Goal: Information Seeking & Learning: Learn about a topic

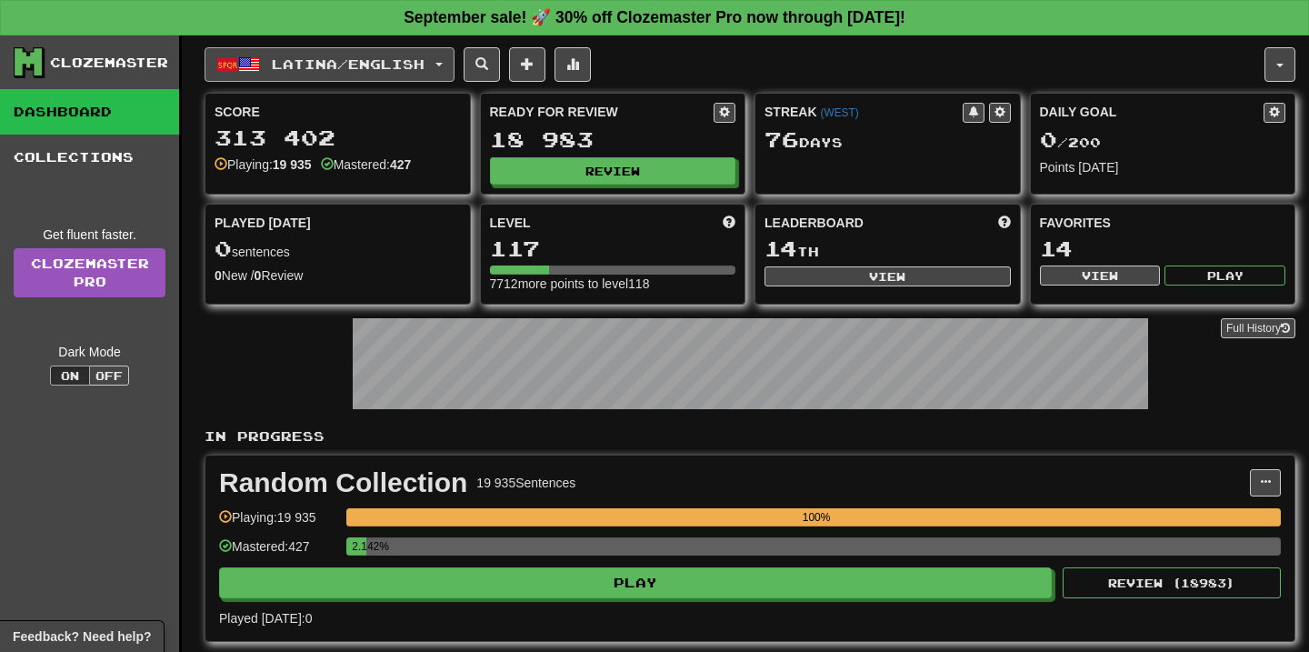
click at [439, 65] on button "Latina / English" at bounding box center [330, 64] width 250 height 35
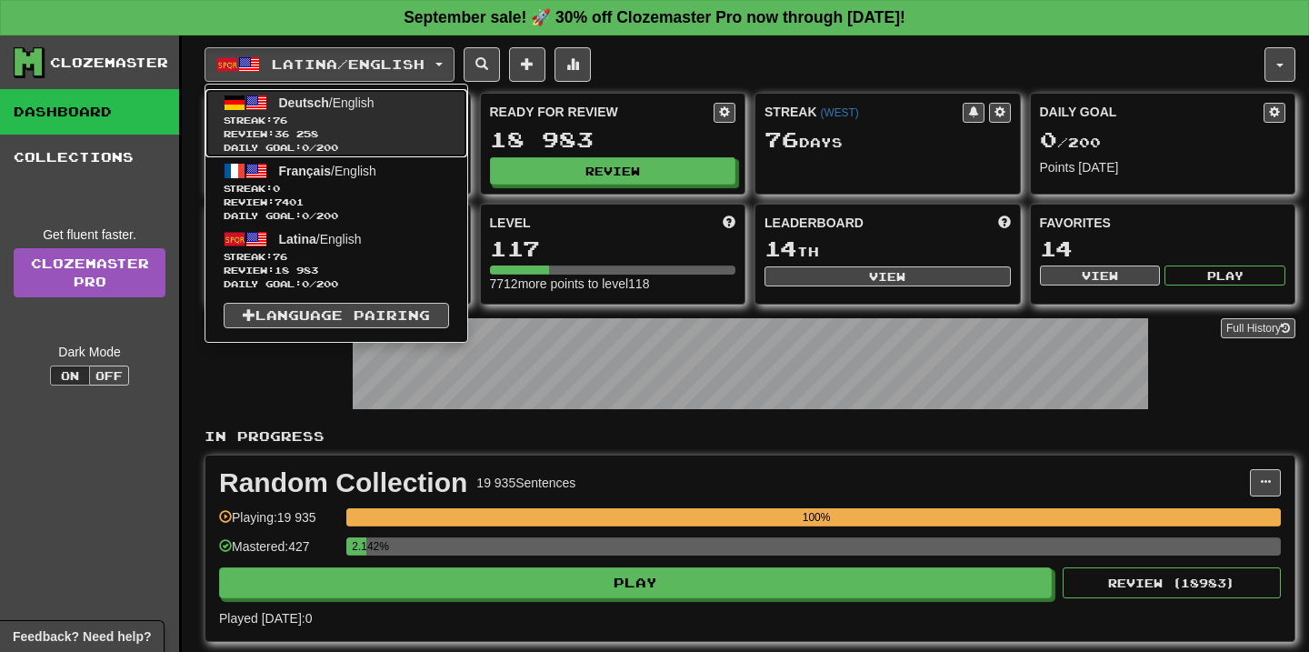
click at [354, 151] on span "Daily Goal: 0 / 200" at bounding box center [336, 148] width 225 height 14
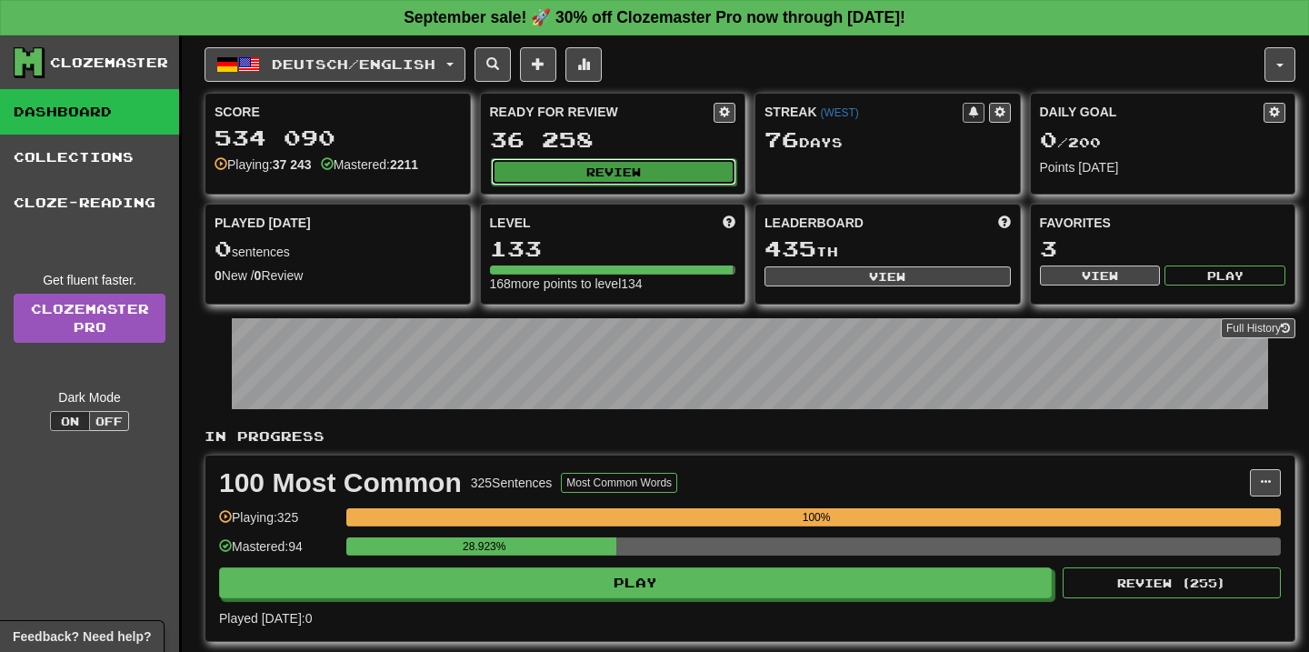
click at [545, 175] on button "Review" at bounding box center [614, 171] width 246 height 27
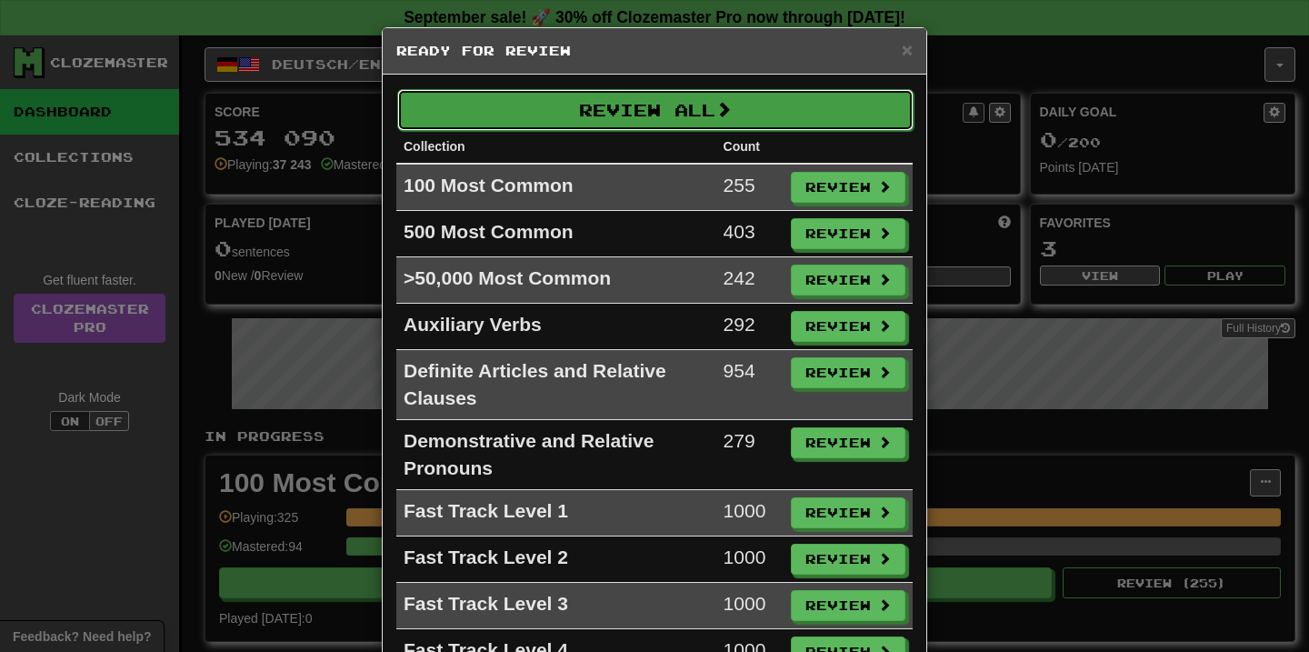
click at [630, 126] on button "Review All" at bounding box center [655, 110] width 516 height 42
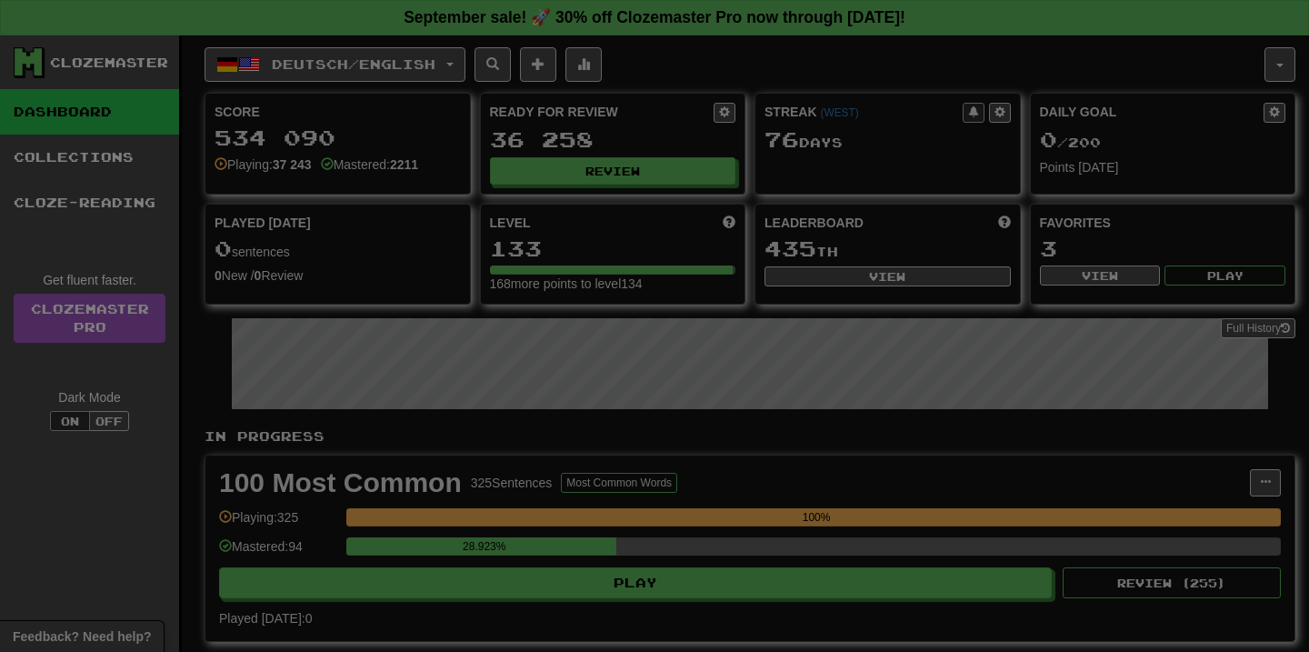
select select "**"
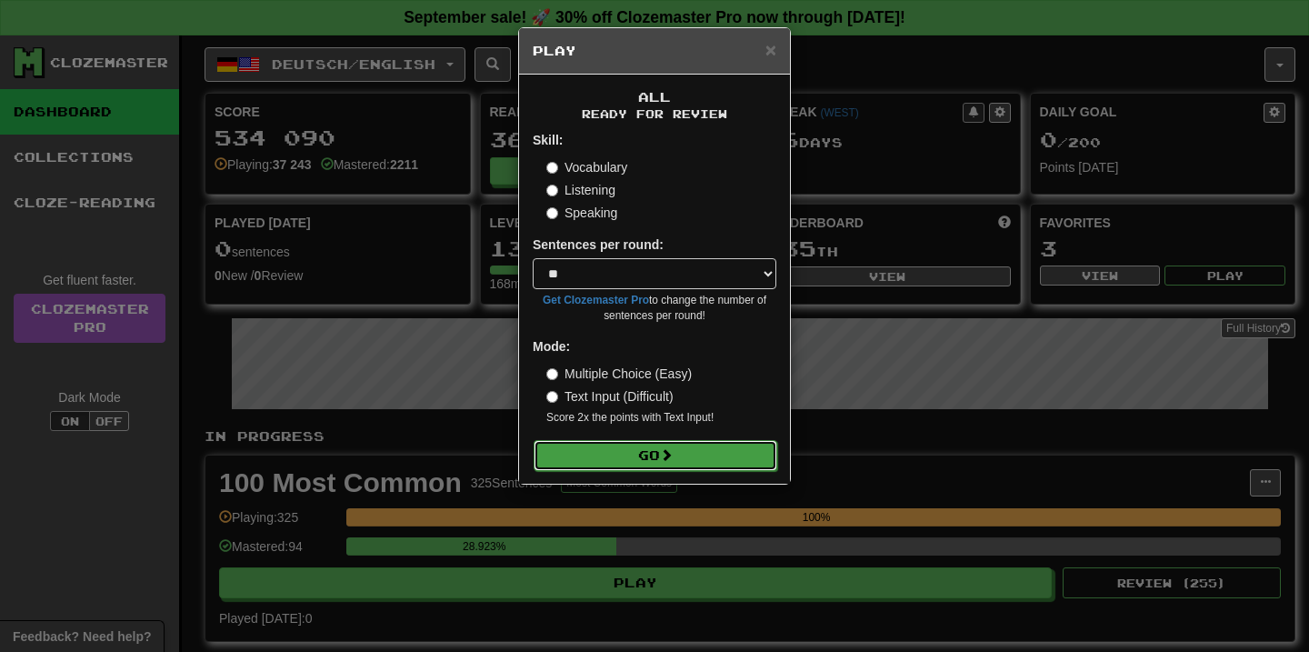
click at [771, 454] on button "Go" at bounding box center [656, 455] width 244 height 31
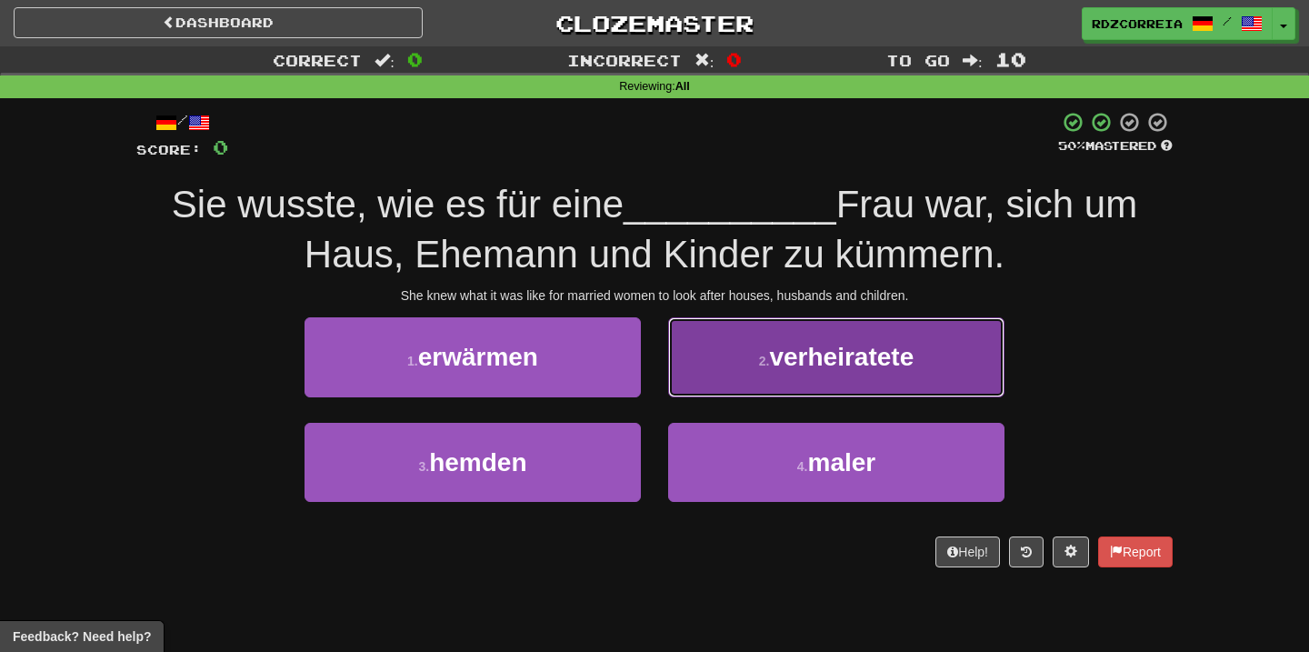
click at [849, 350] on span "verheiratete" at bounding box center [841, 357] width 145 height 28
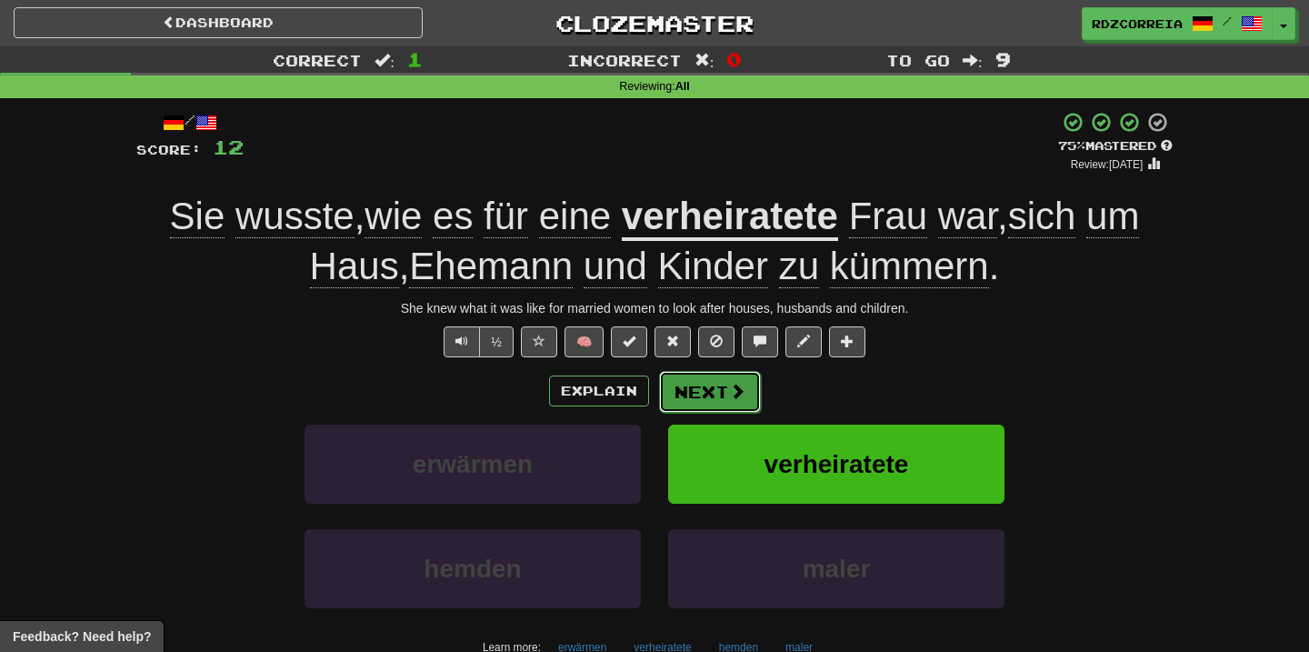
click at [712, 373] on button "Next" at bounding box center [710, 392] width 102 height 42
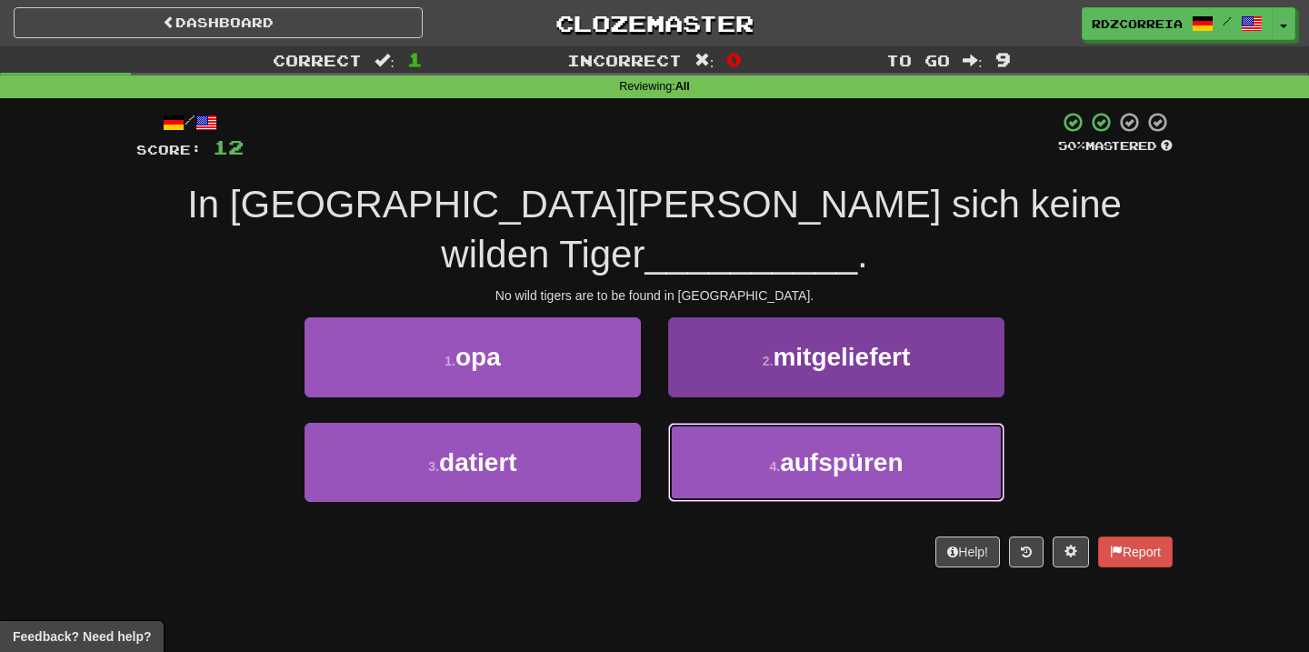
click at [806, 430] on button "4 . aufspüren" at bounding box center [836, 462] width 336 height 79
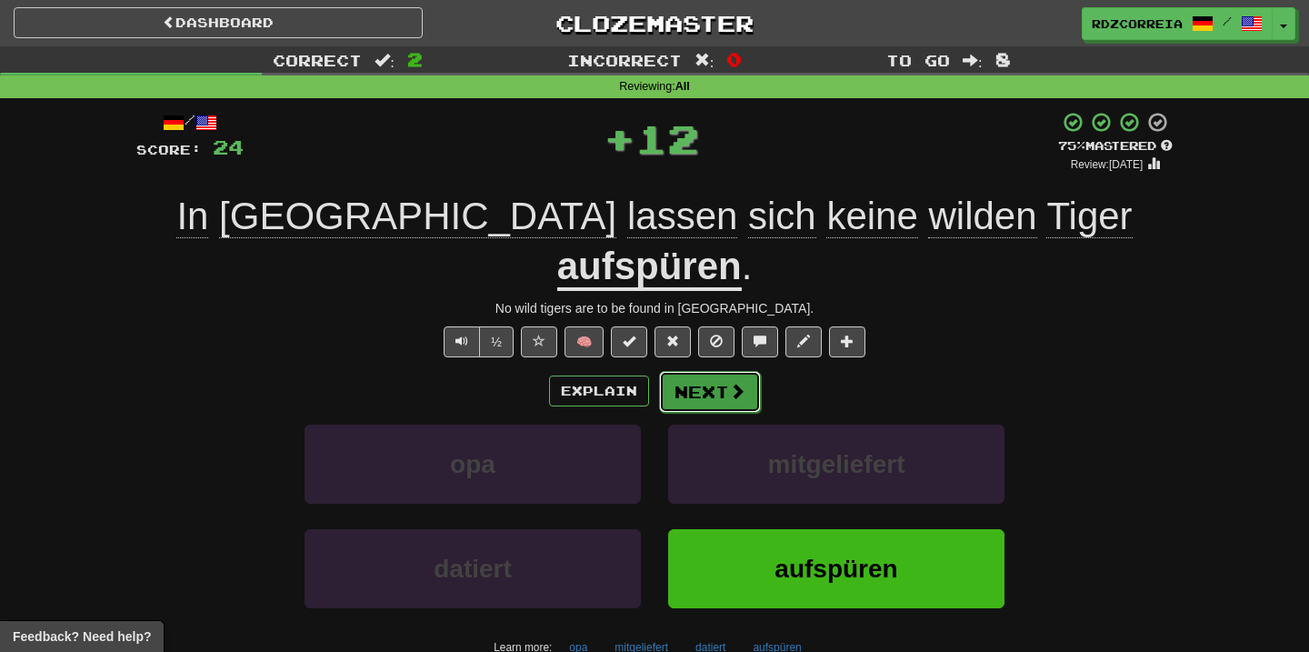
click at [697, 371] on button "Next" at bounding box center [710, 392] width 102 height 42
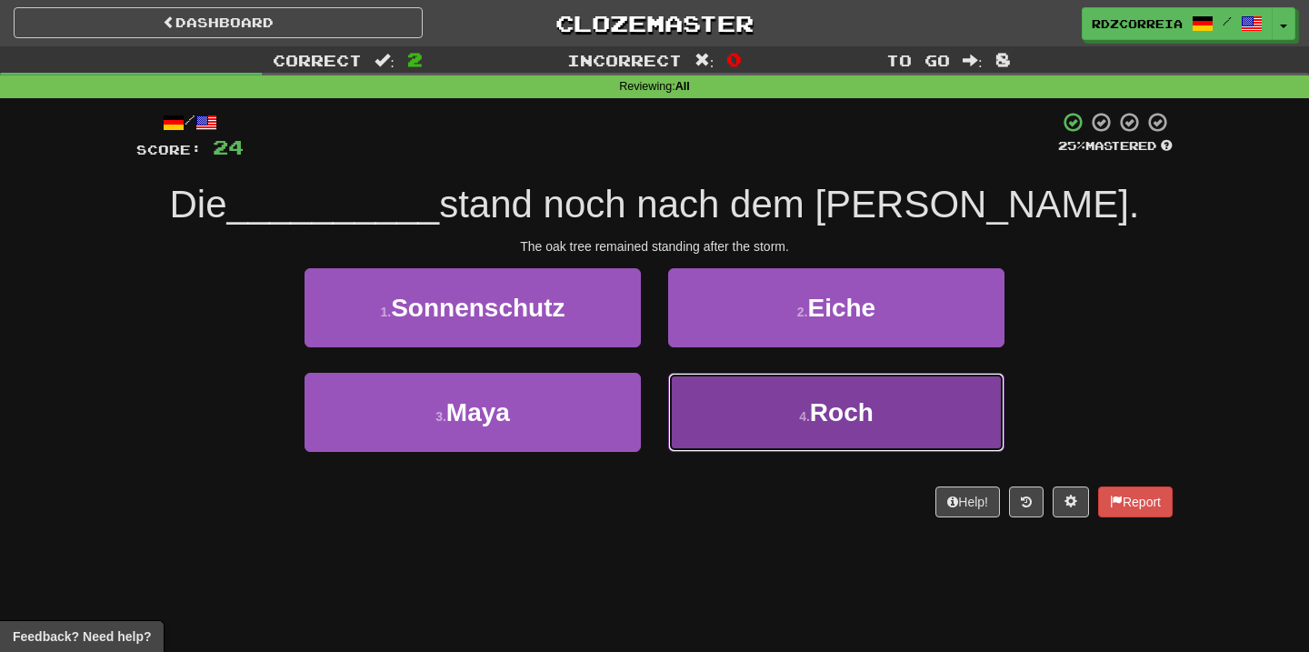
click at [806, 412] on small "4 ." at bounding box center [804, 416] width 11 height 15
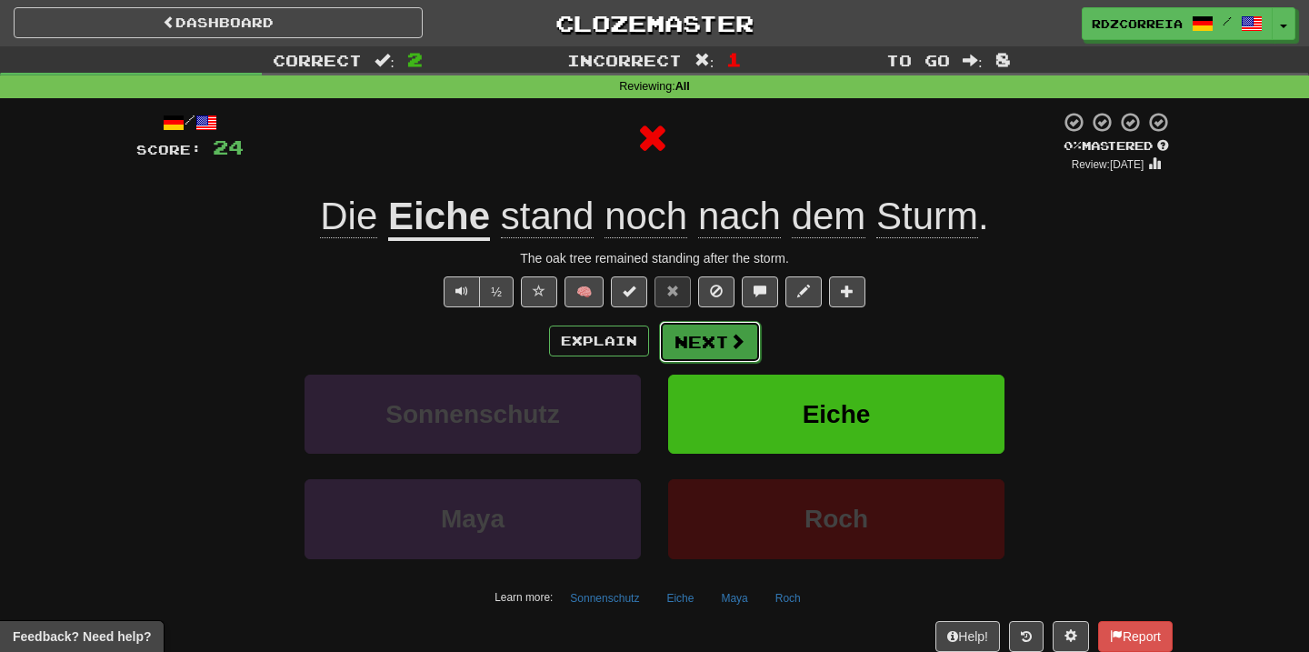
click at [732, 341] on span at bounding box center [737, 341] width 16 height 16
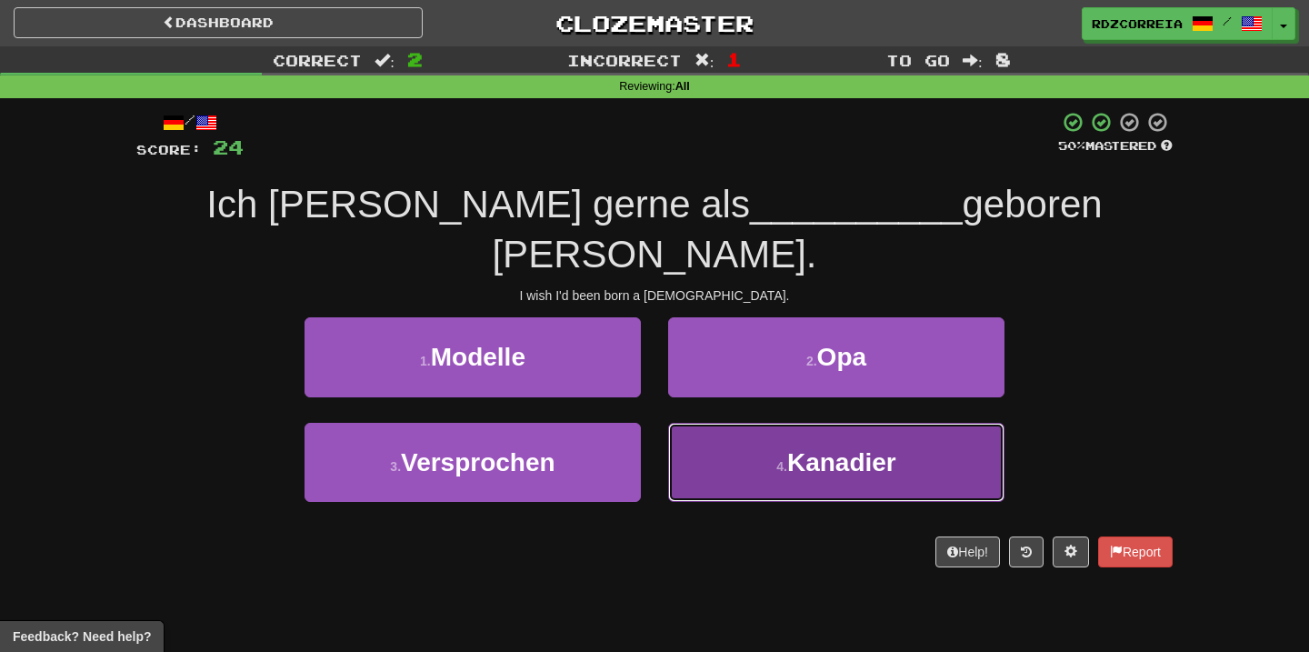
click at [761, 423] on button "4 . Kanadier" at bounding box center [836, 462] width 336 height 79
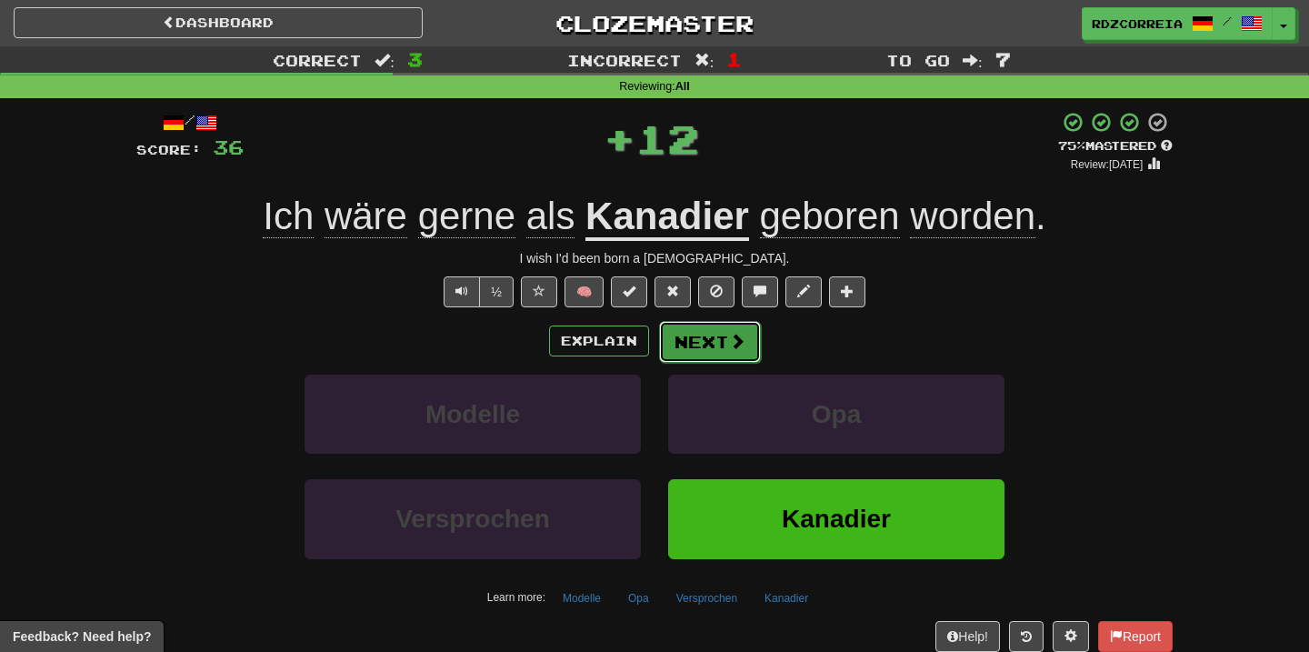
click at [699, 339] on button "Next" at bounding box center [710, 342] width 102 height 42
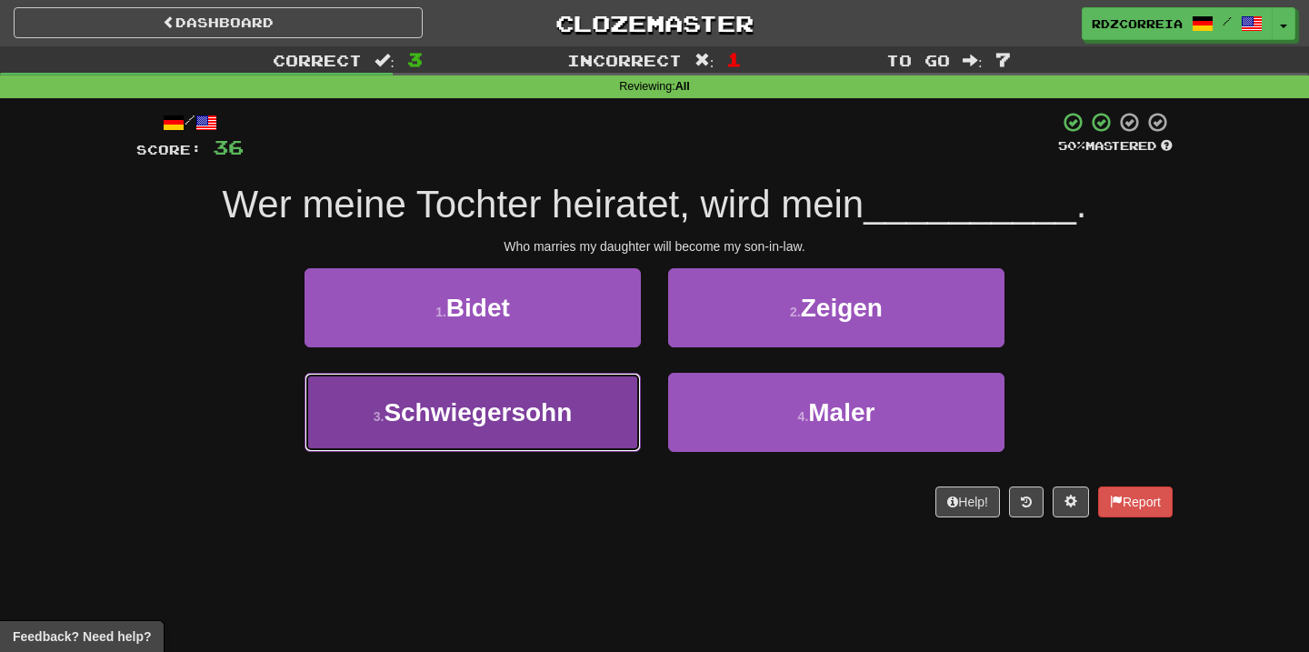
click at [493, 430] on button "3 . Schwiegersohn" at bounding box center [472, 412] width 336 height 79
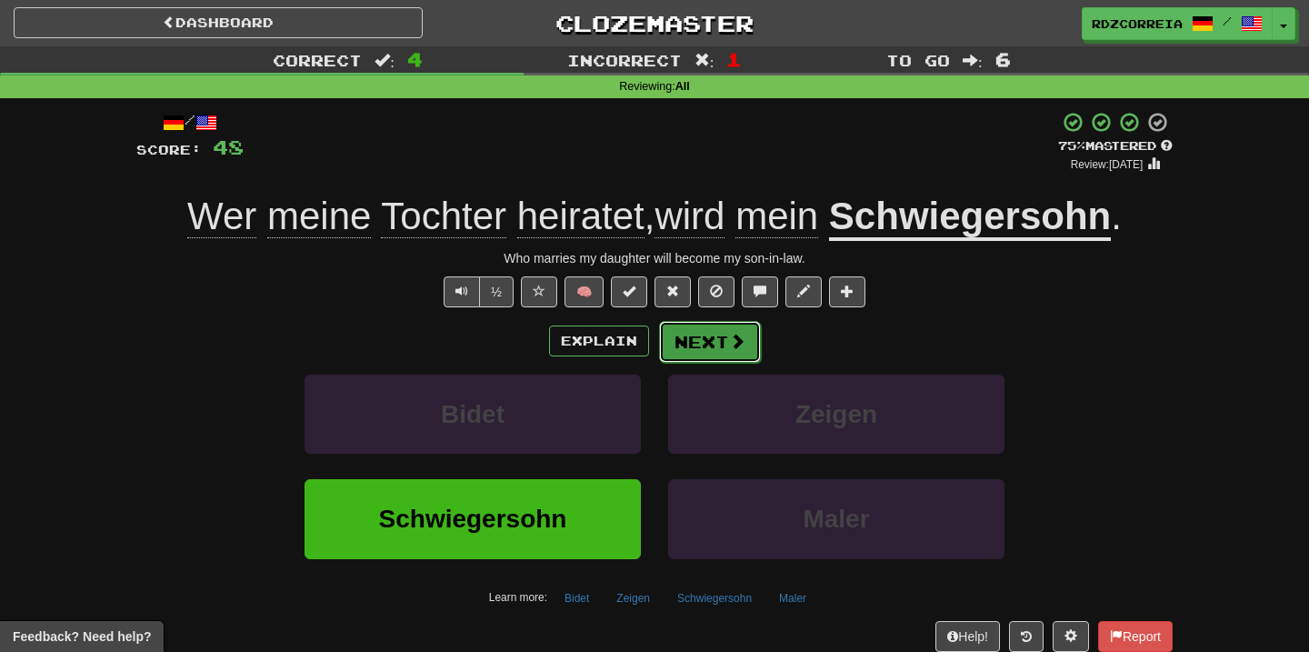
click at [703, 338] on button "Next" at bounding box center [710, 342] width 102 height 42
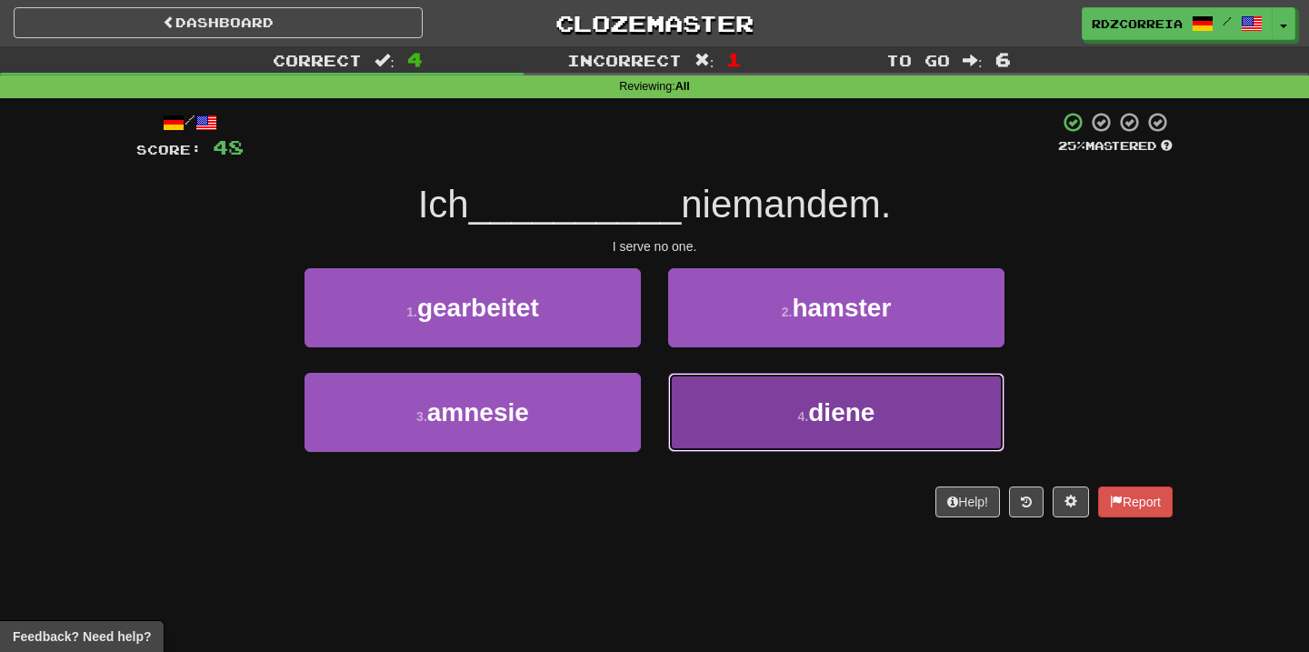
click at [752, 418] on button "4 . diene" at bounding box center [836, 412] width 336 height 79
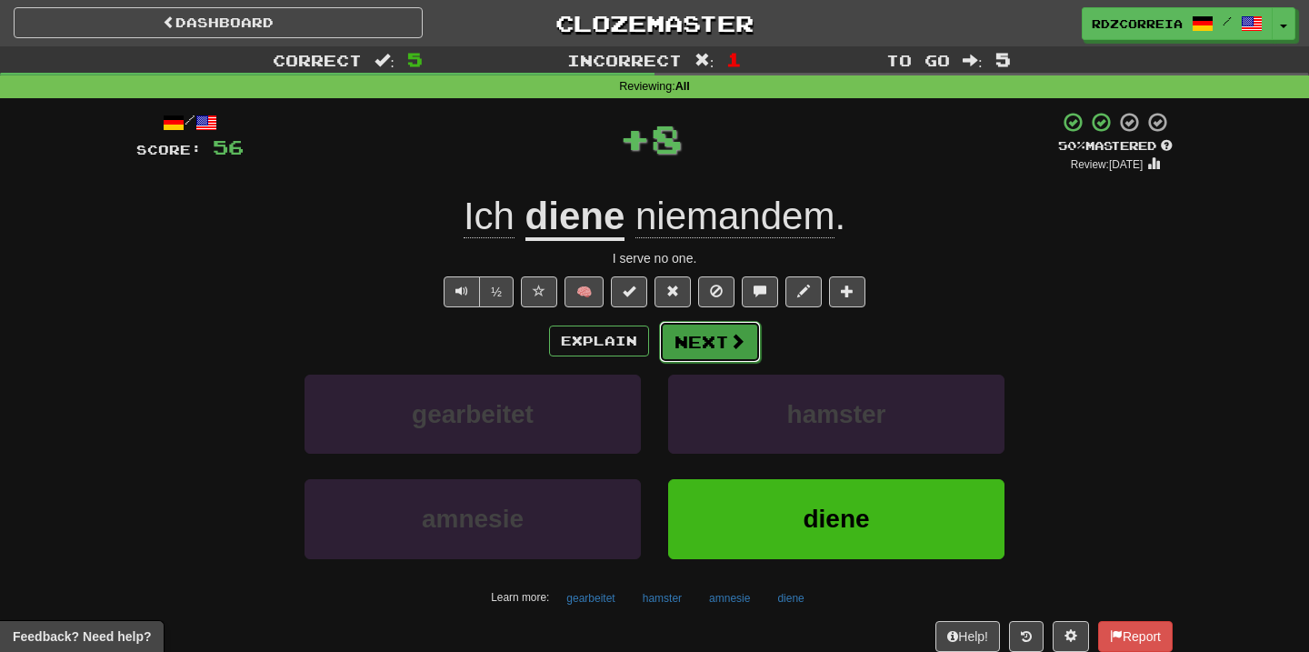
click at [702, 344] on button "Next" at bounding box center [710, 342] width 102 height 42
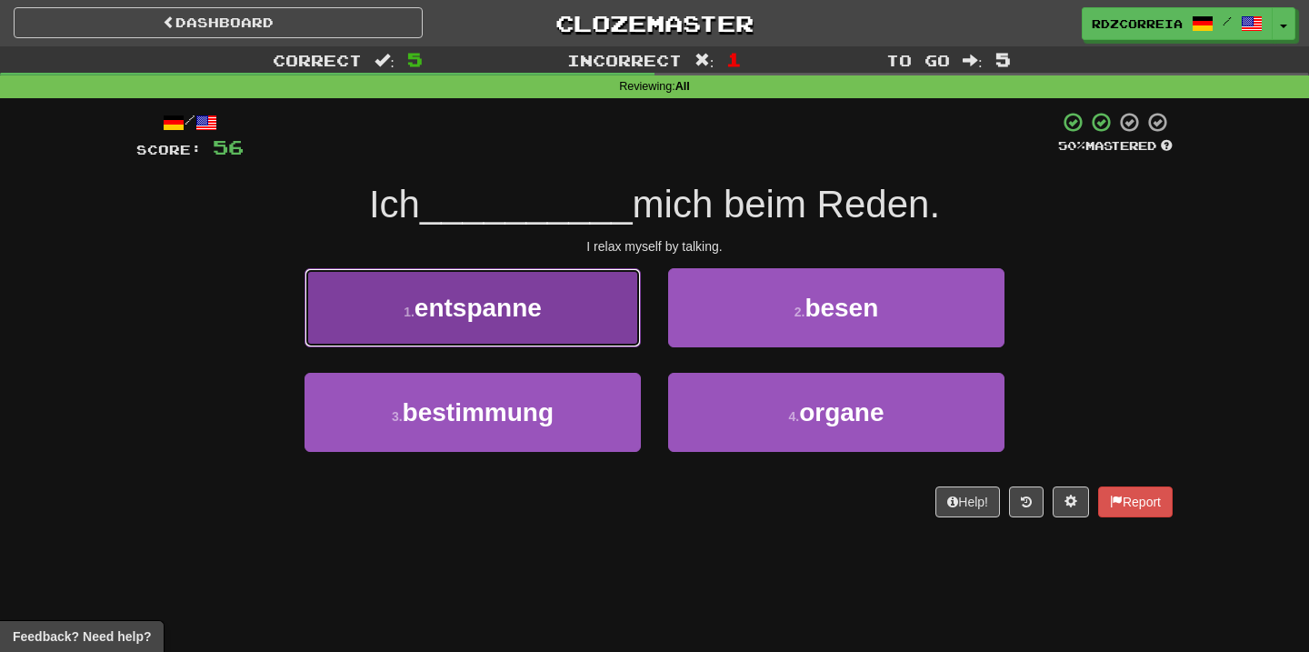
click at [586, 314] on button "1 . entspanne" at bounding box center [472, 307] width 336 height 79
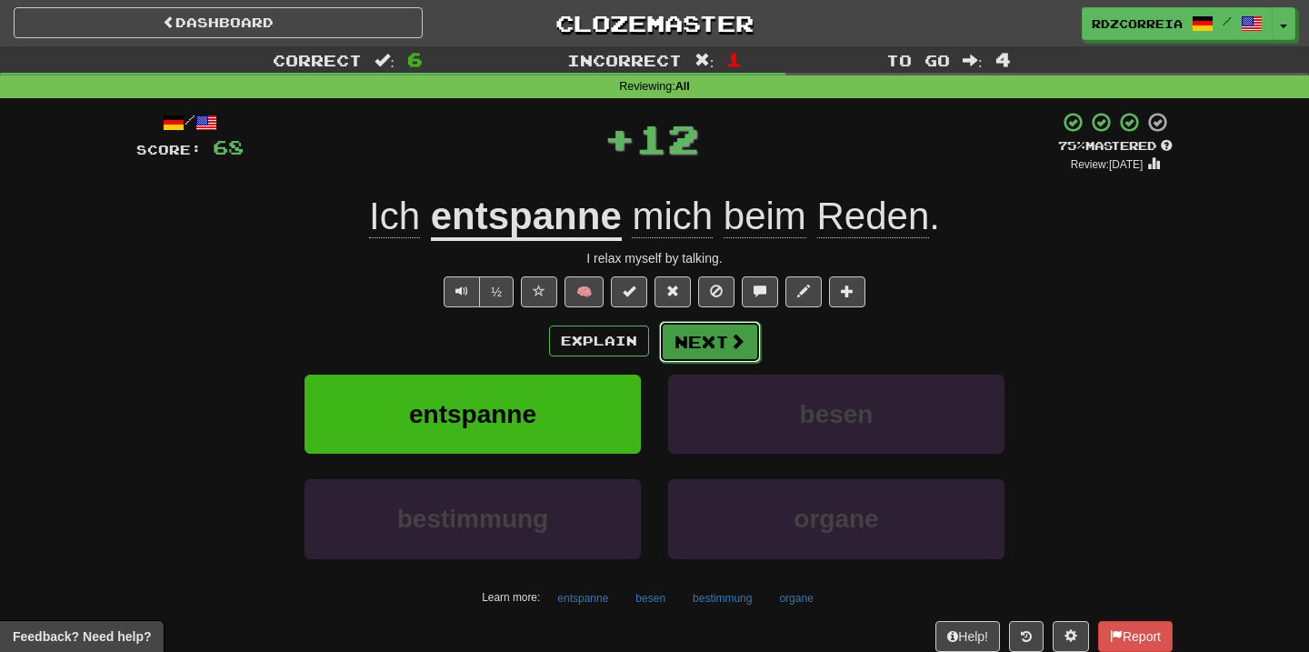
click at [710, 347] on button "Next" at bounding box center [710, 342] width 102 height 42
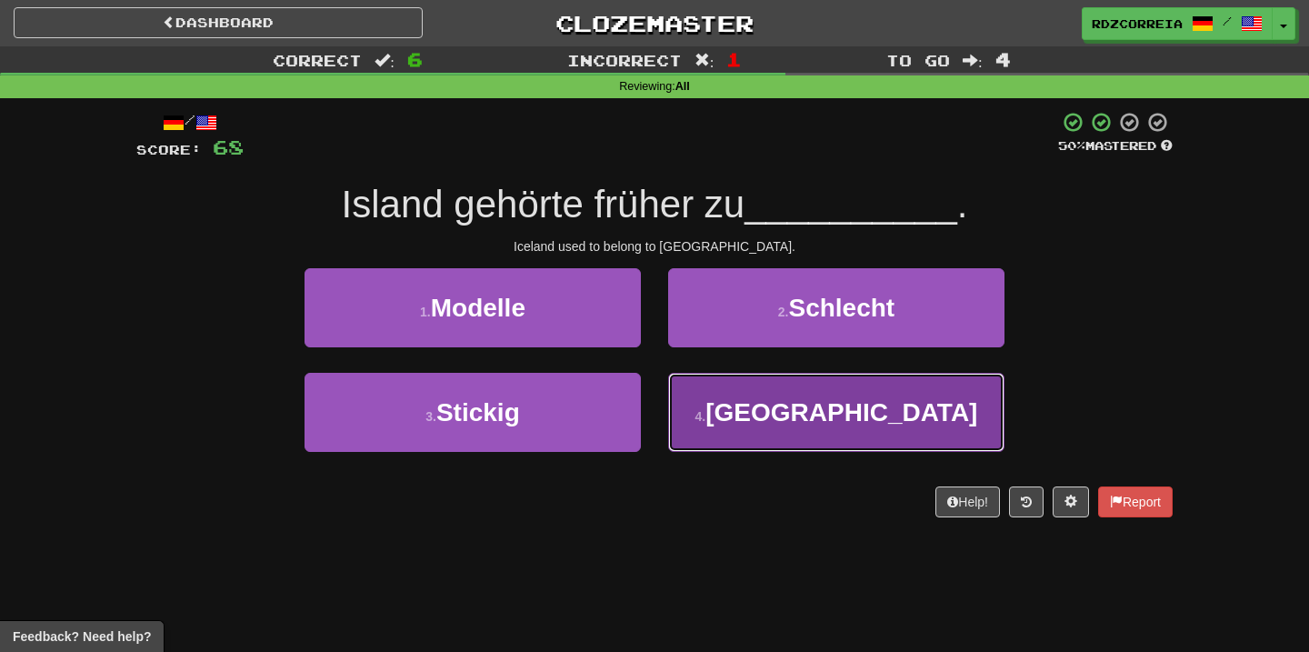
click at [772, 406] on button "4 . Dänemark" at bounding box center [836, 412] width 336 height 79
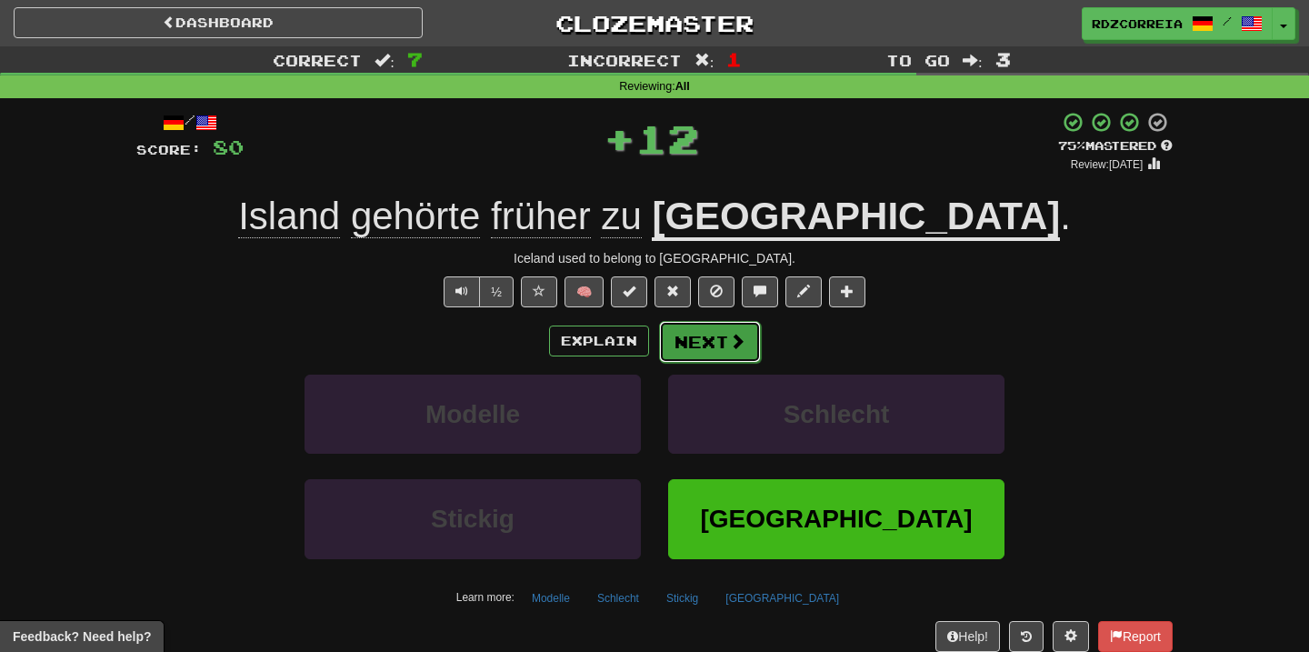
click at [687, 345] on button "Next" at bounding box center [710, 342] width 102 height 42
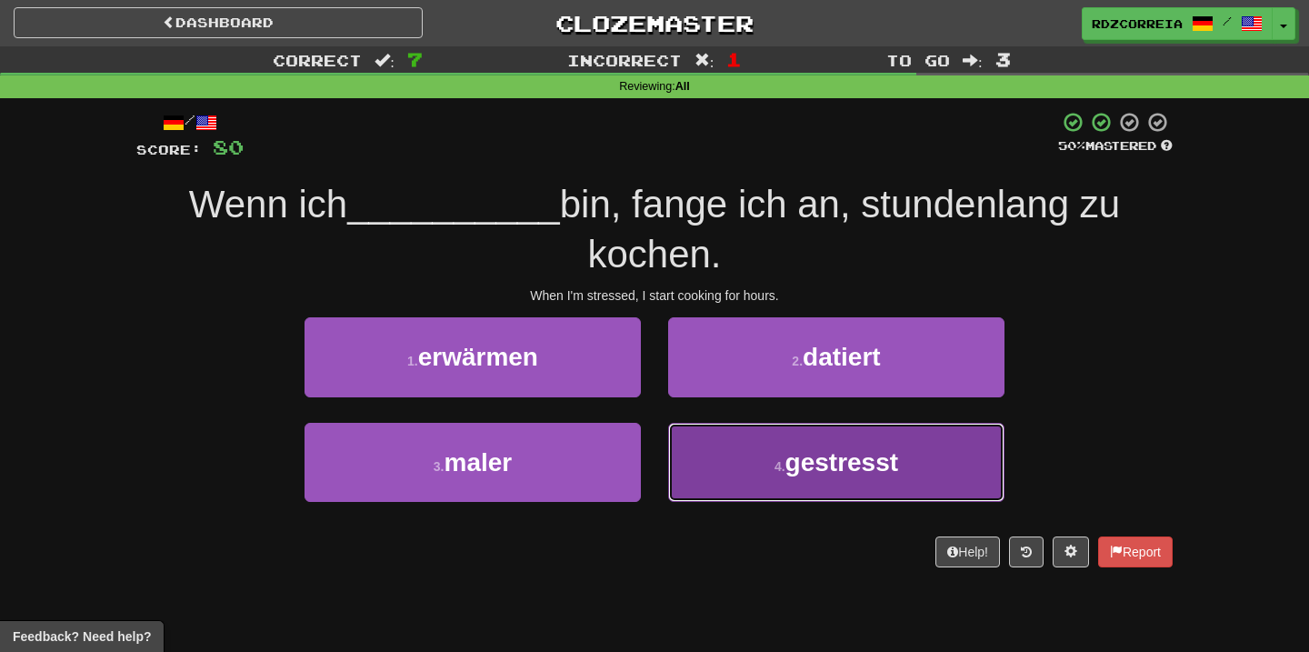
click at [763, 453] on button "4 . gestresst" at bounding box center [836, 462] width 336 height 79
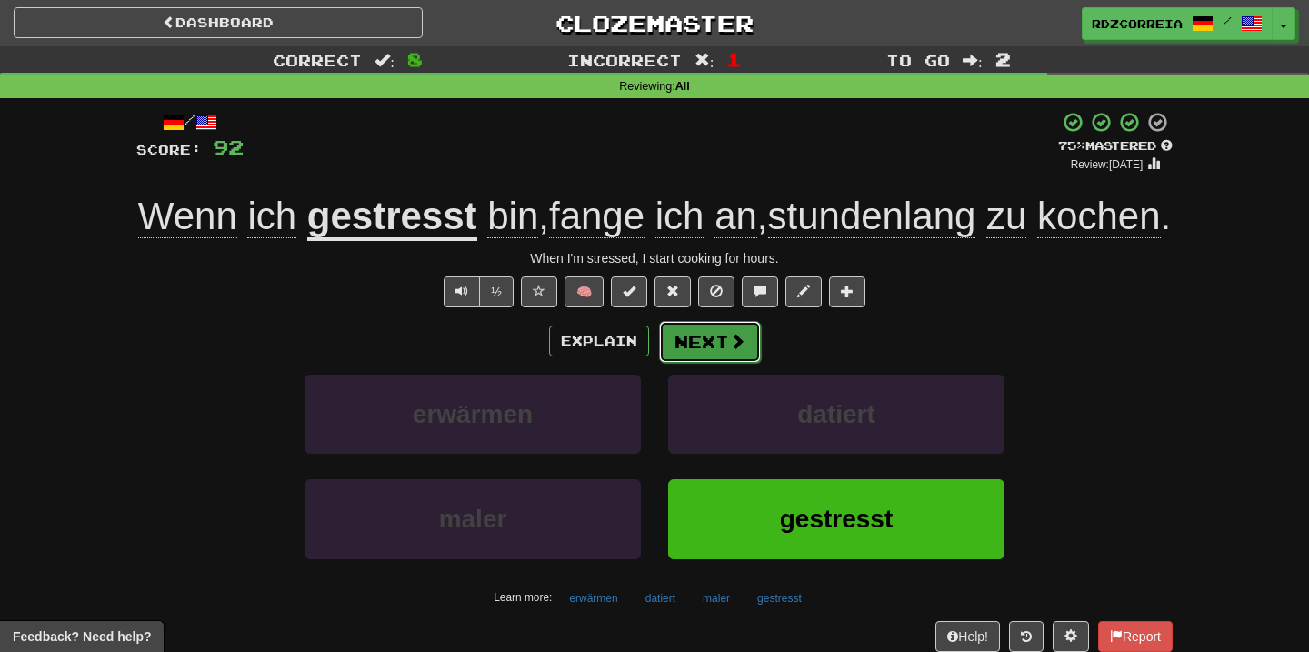
click at [721, 363] on button "Next" at bounding box center [710, 342] width 102 height 42
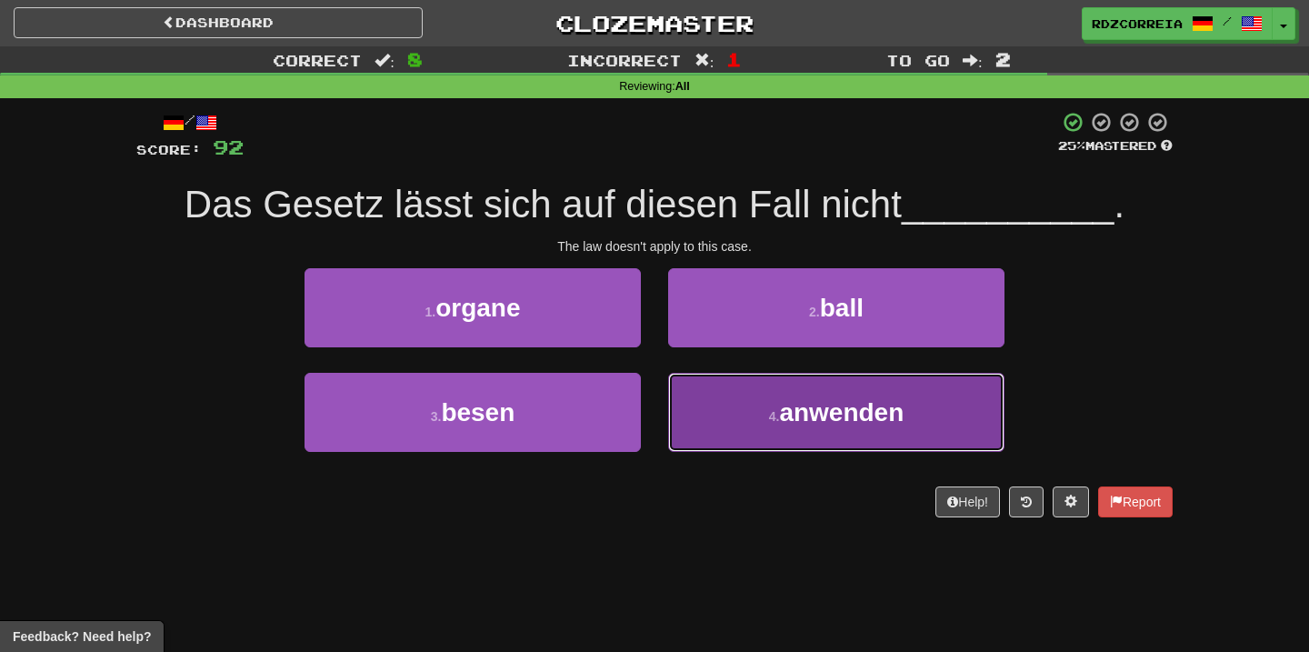
click at [739, 411] on button "4 . anwenden" at bounding box center [836, 412] width 336 height 79
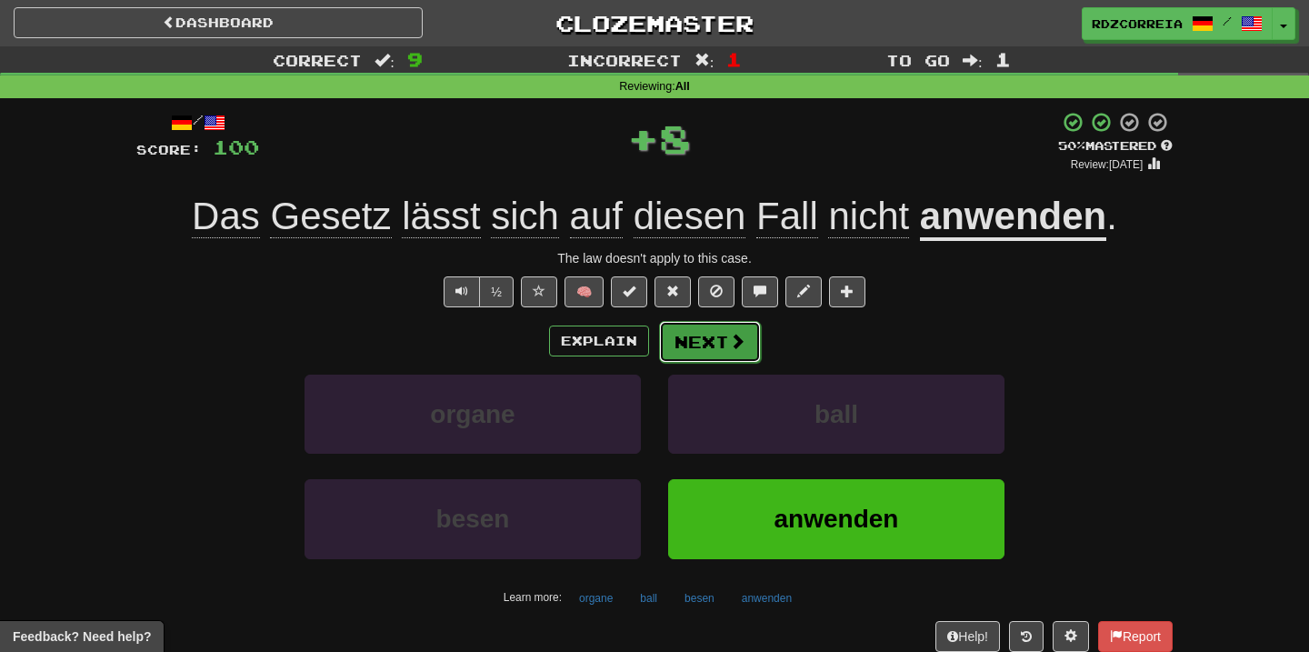
click at [705, 345] on button "Next" at bounding box center [710, 342] width 102 height 42
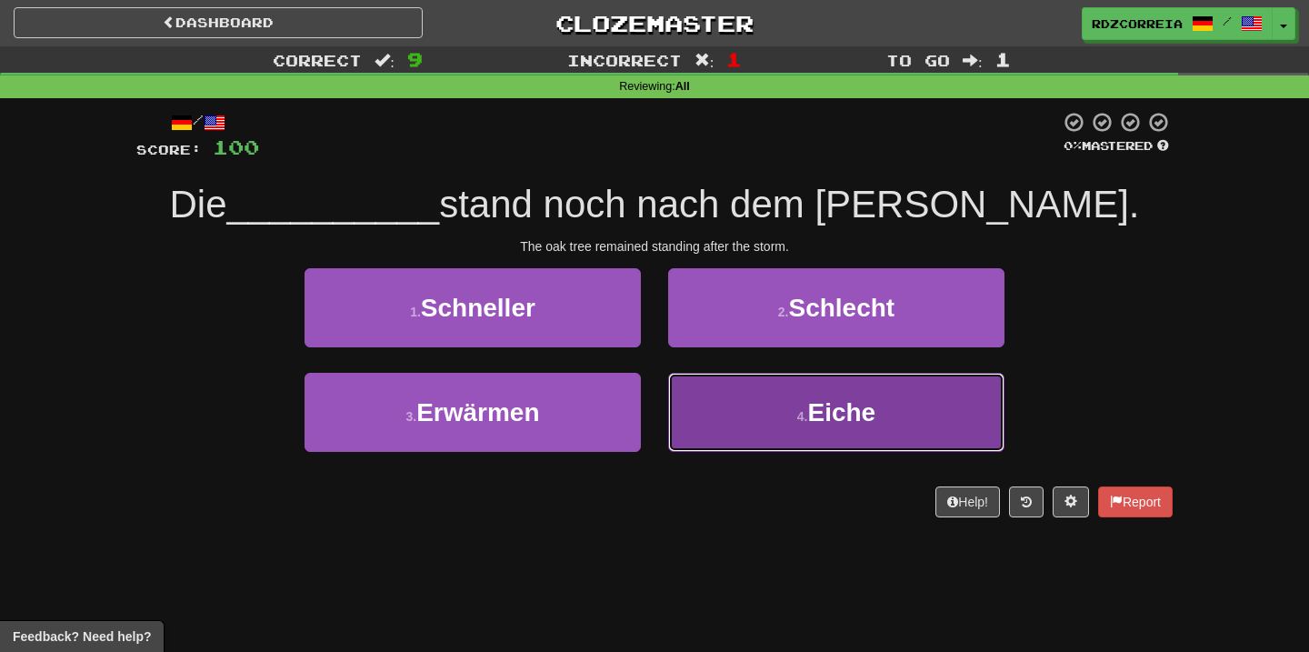
click at [754, 429] on button "4 . Eiche" at bounding box center [836, 412] width 336 height 79
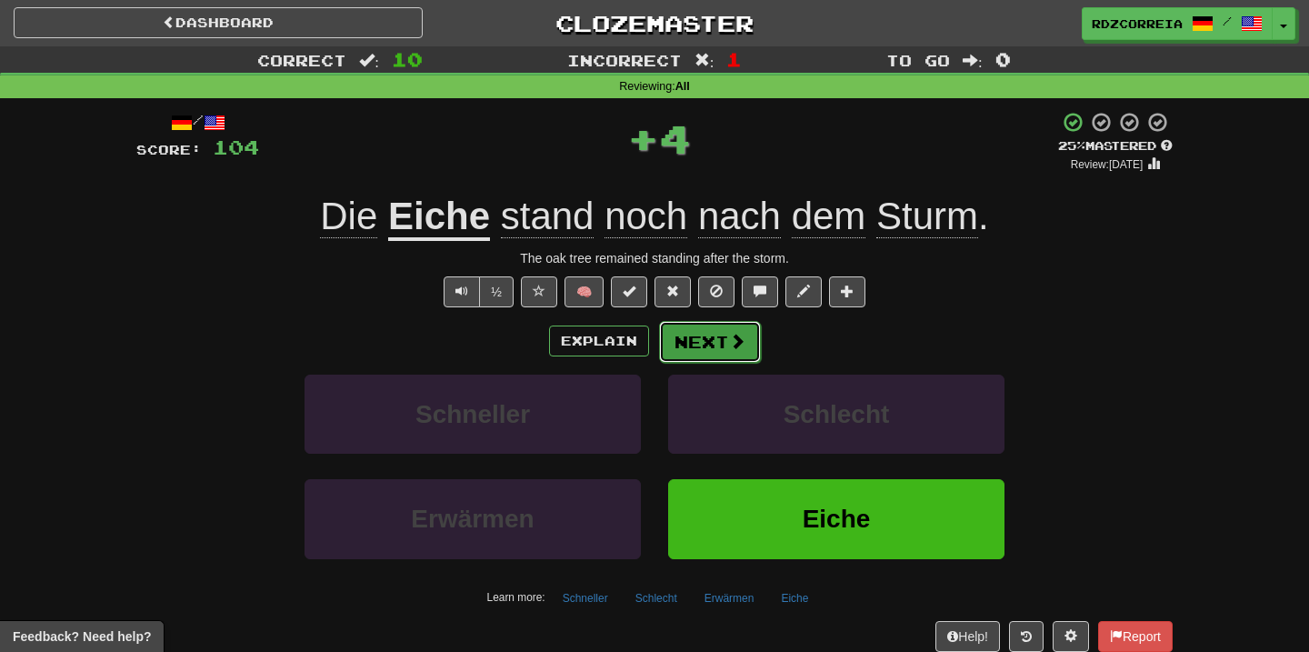
click at [690, 361] on button "Next" at bounding box center [710, 342] width 102 height 42
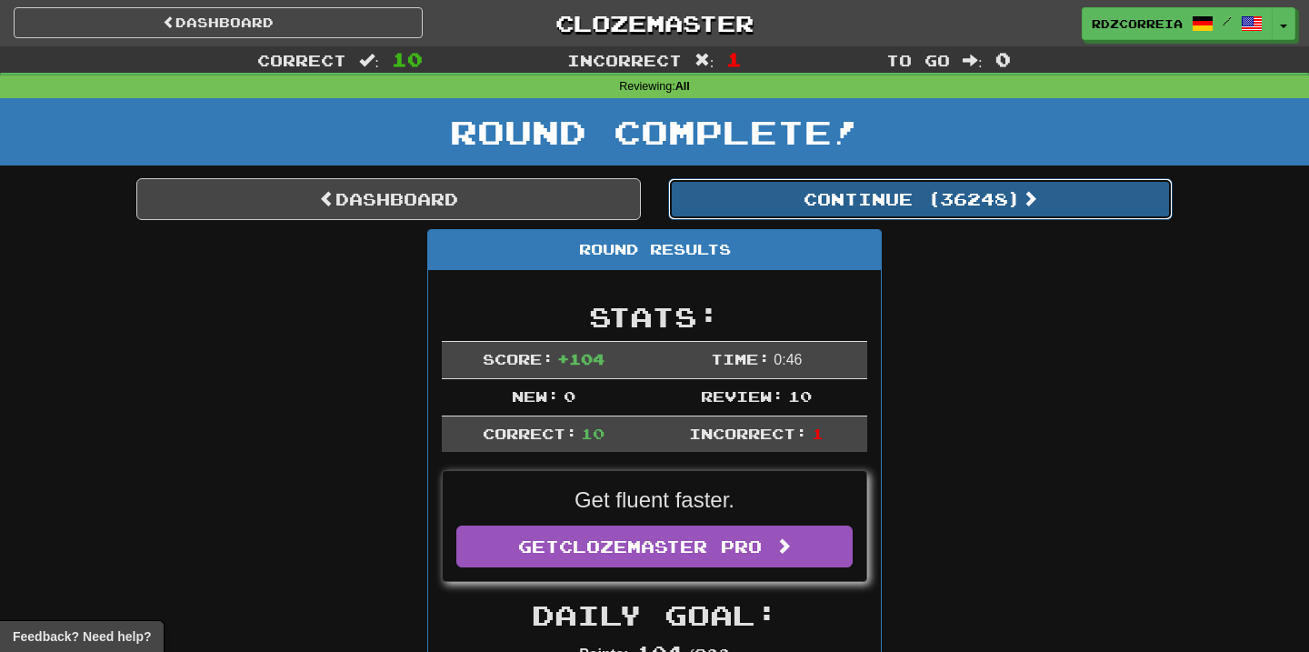
click at [817, 213] on button "Continue ( 36248 )" at bounding box center [920, 199] width 504 height 42
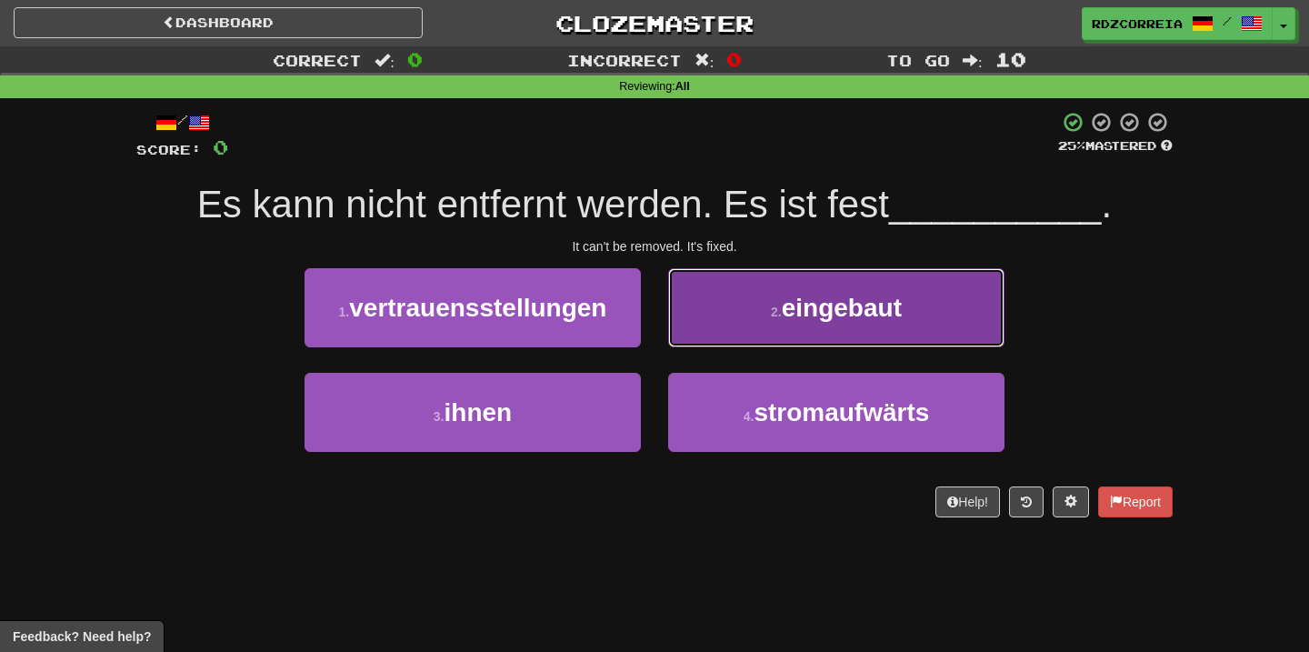
click at [812, 337] on button "2 . eingebaut" at bounding box center [836, 307] width 336 height 79
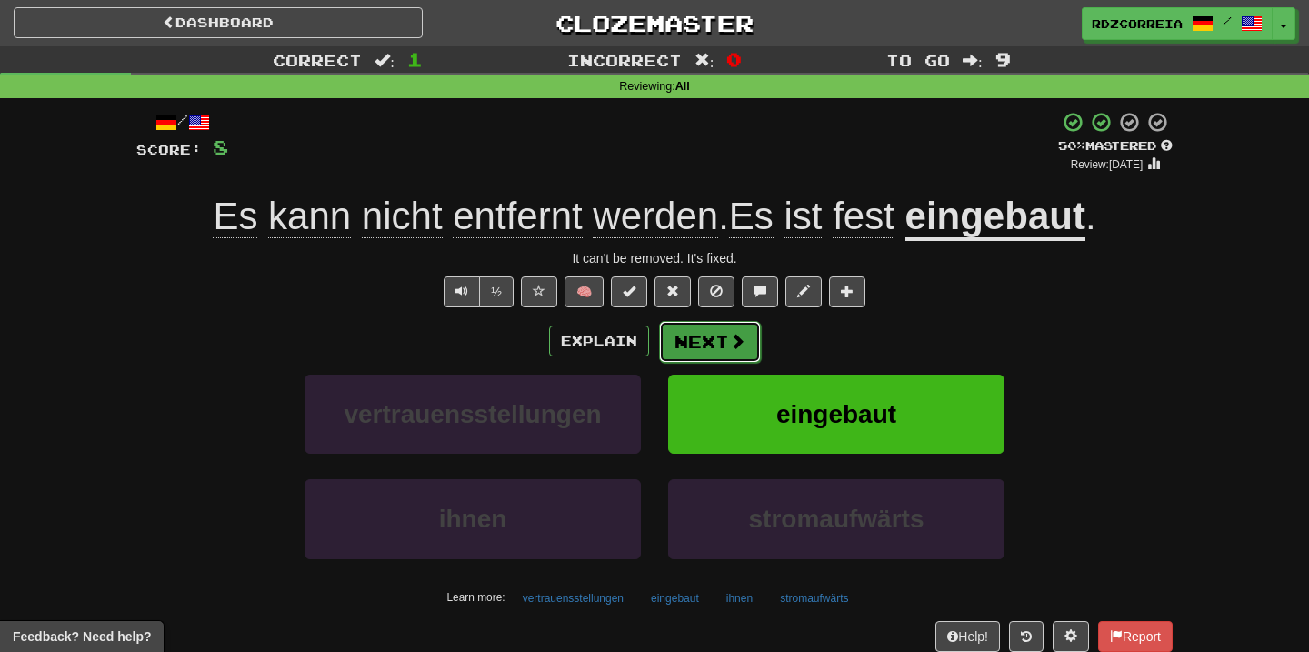
click at [719, 334] on button "Next" at bounding box center [710, 342] width 102 height 42
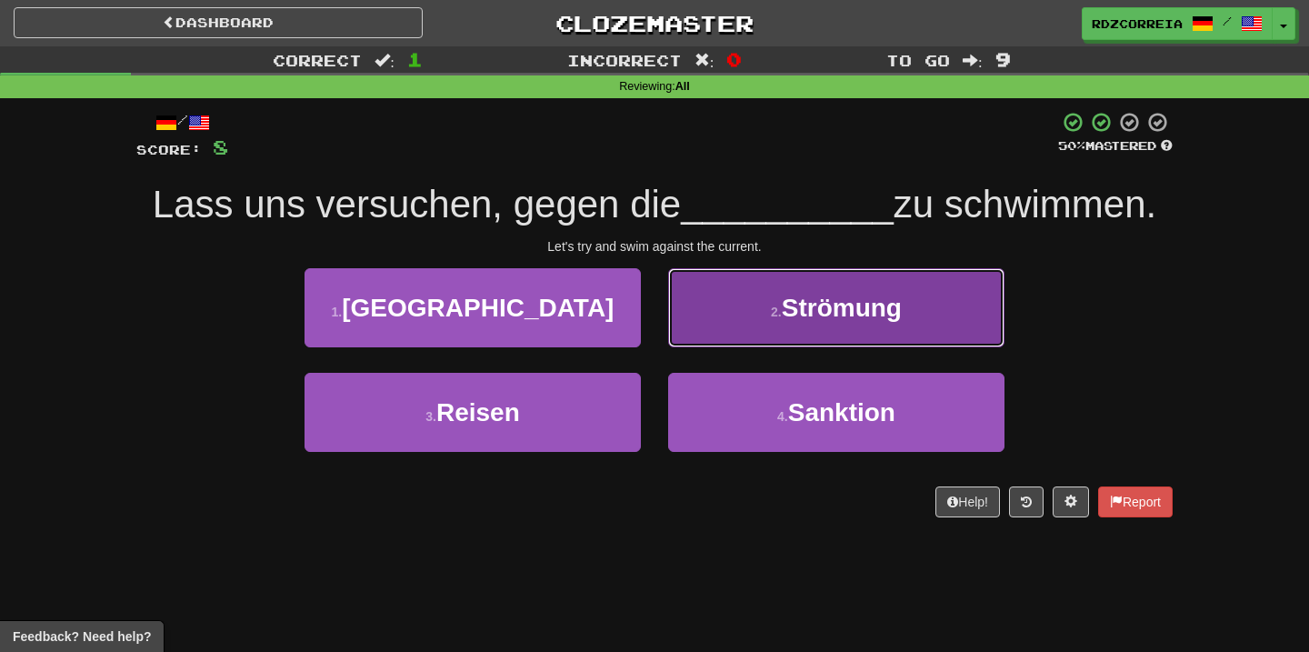
click at [823, 322] on button "2 . Strömung" at bounding box center [836, 307] width 336 height 79
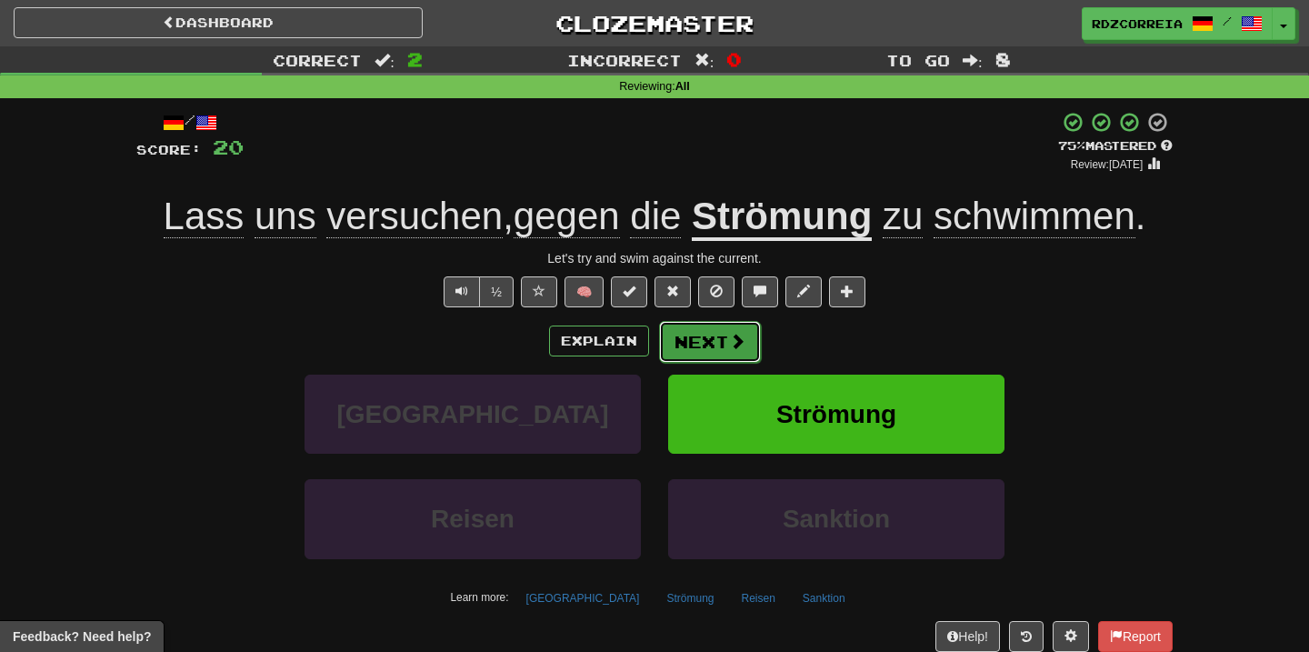
click at [729, 335] on span at bounding box center [737, 341] width 16 height 16
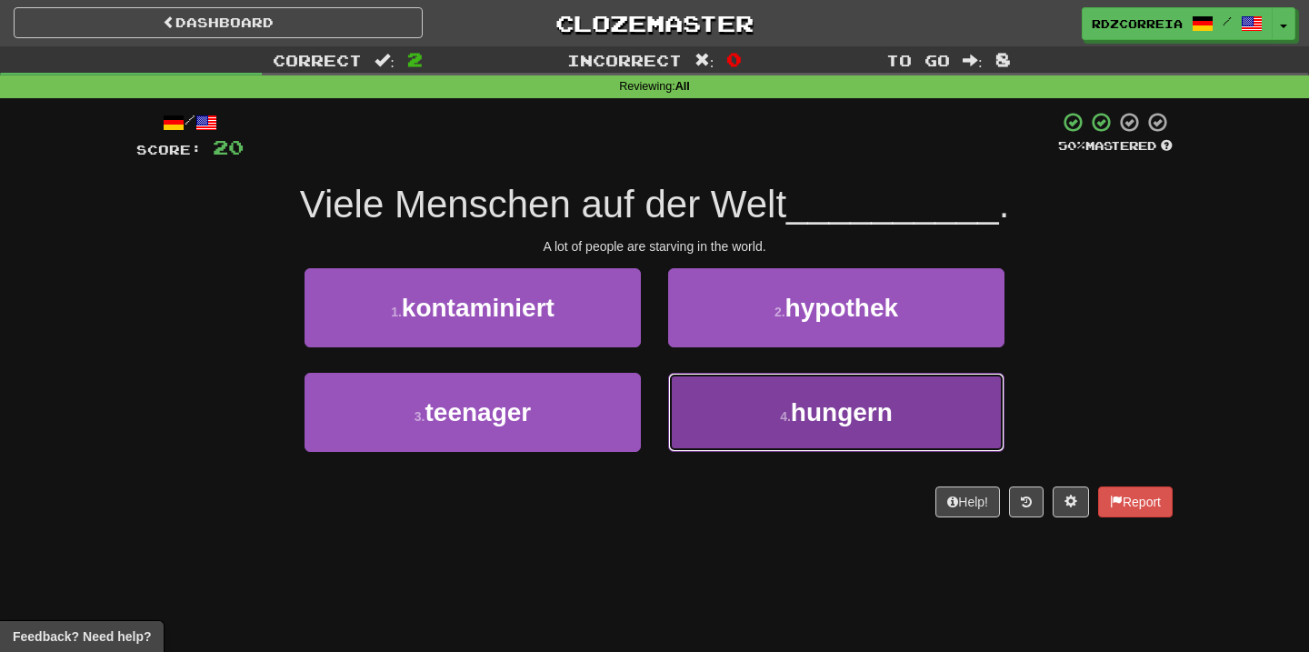
click at [759, 405] on button "4 . hungern" at bounding box center [836, 412] width 336 height 79
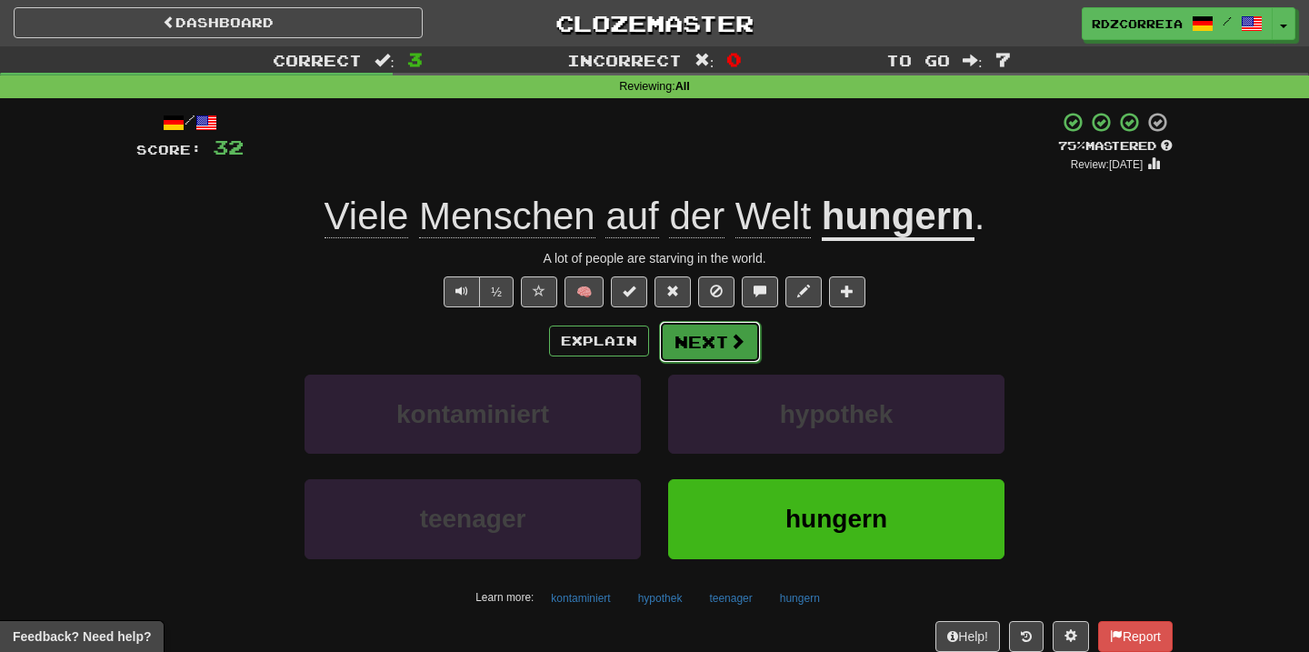
click at [713, 345] on button "Next" at bounding box center [710, 342] width 102 height 42
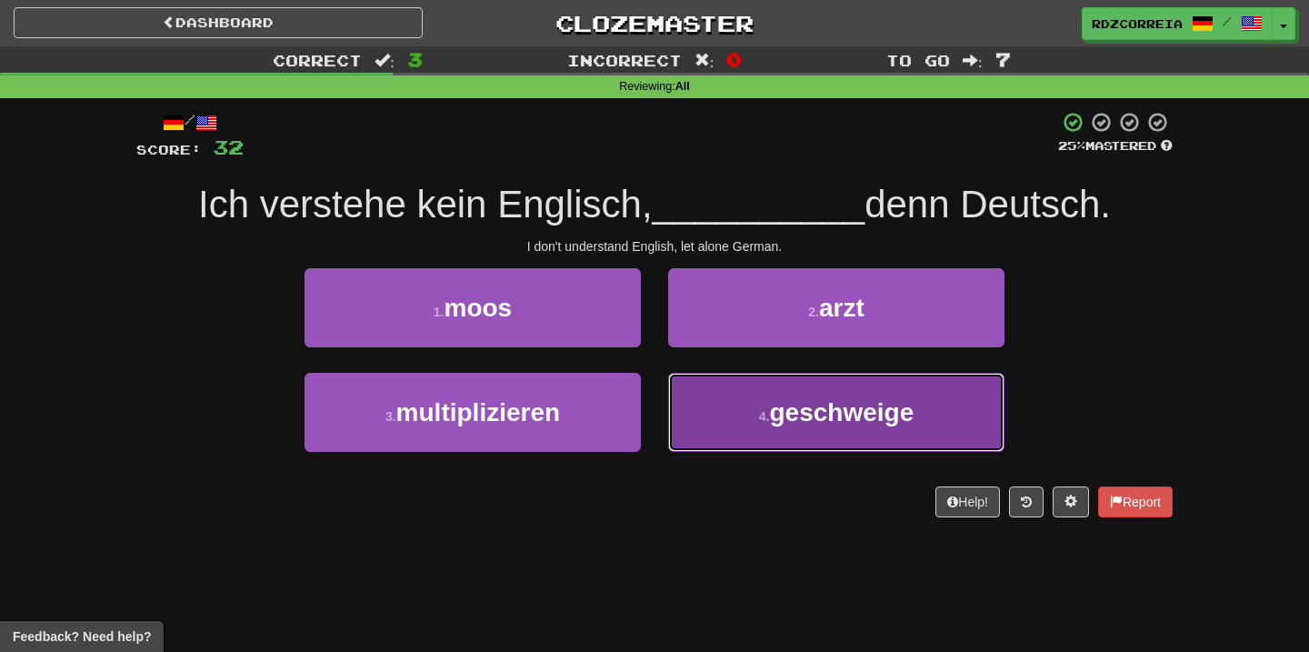
click at [763, 423] on small "4 ." at bounding box center [764, 416] width 11 height 15
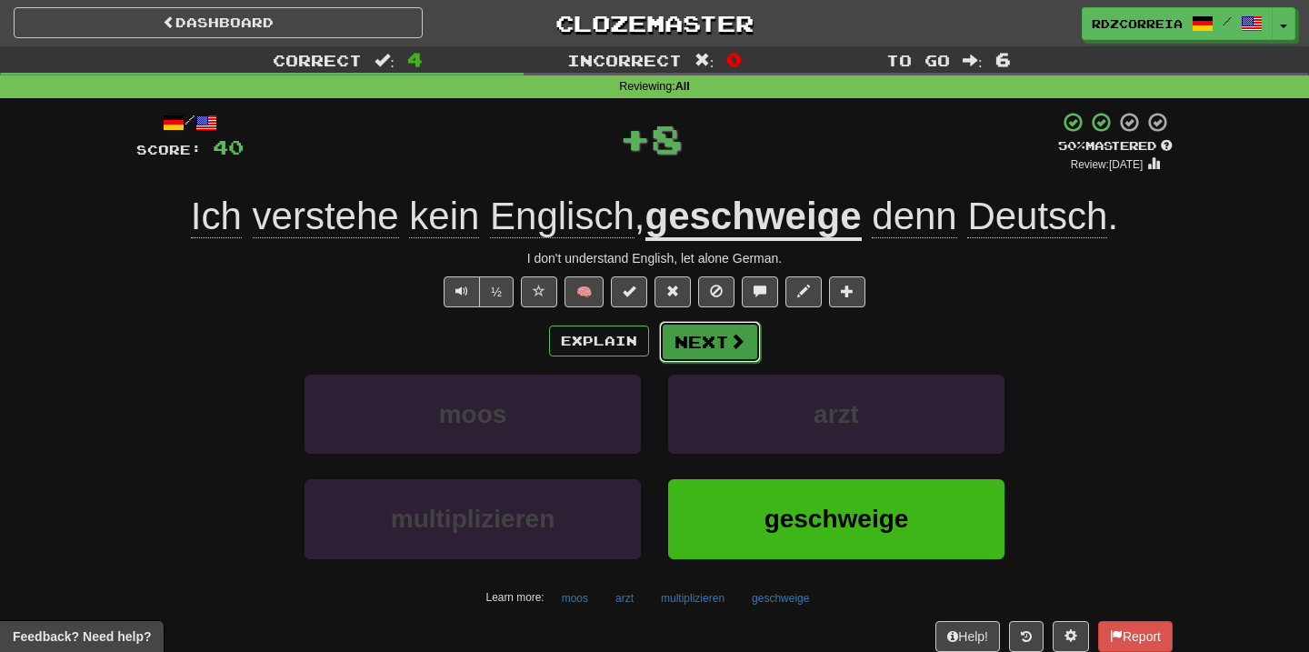
click at [713, 331] on button "Next" at bounding box center [710, 342] width 102 height 42
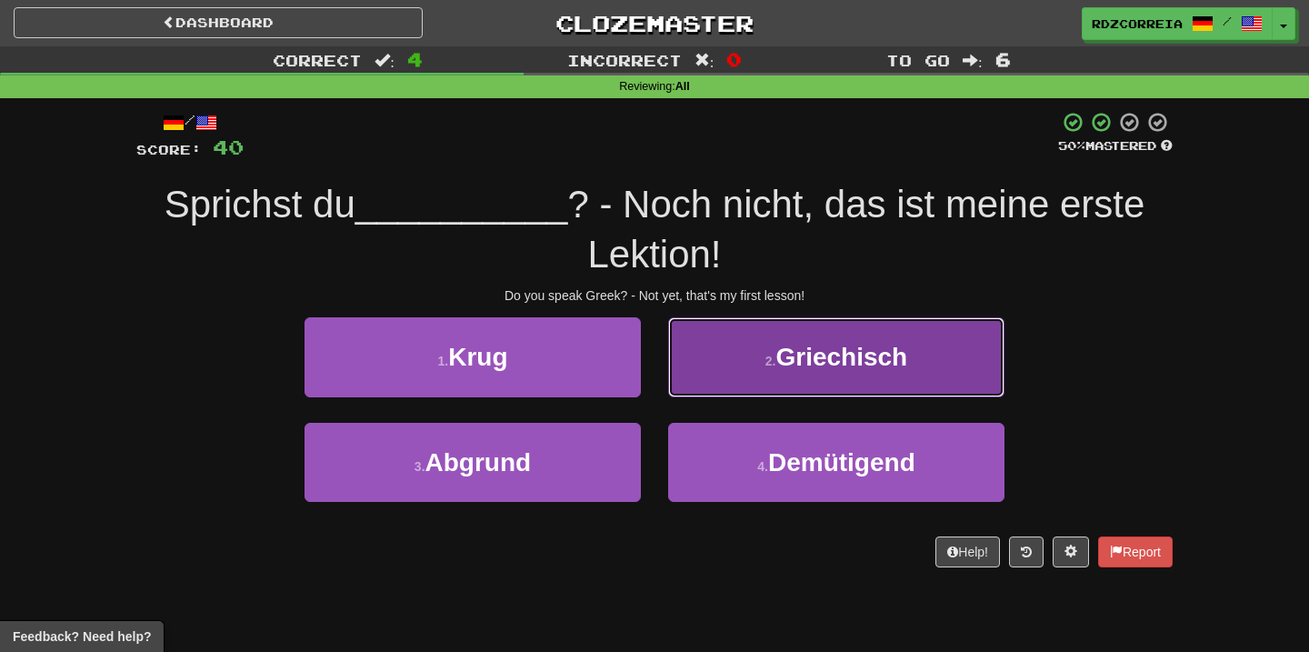
click at [807, 357] on span "Griechisch" at bounding box center [841, 357] width 132 height 28
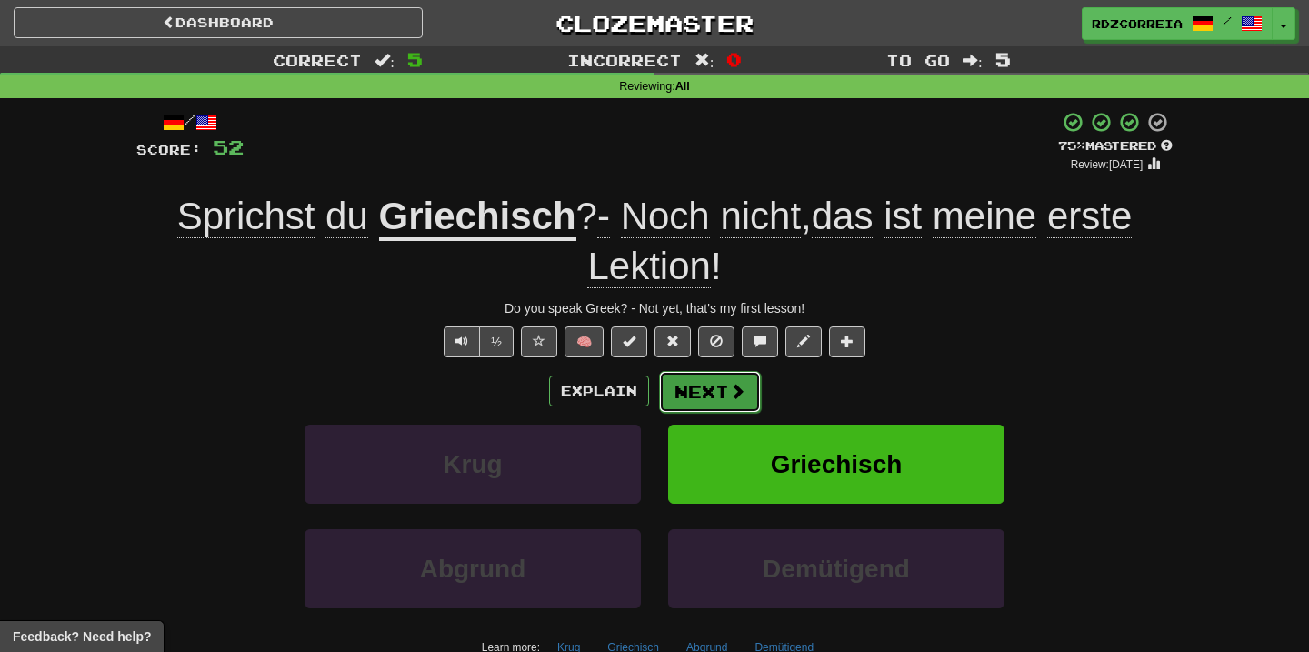
click at [702, 400] on button "Next" at bounding box center [710, 392] width 102 height 42
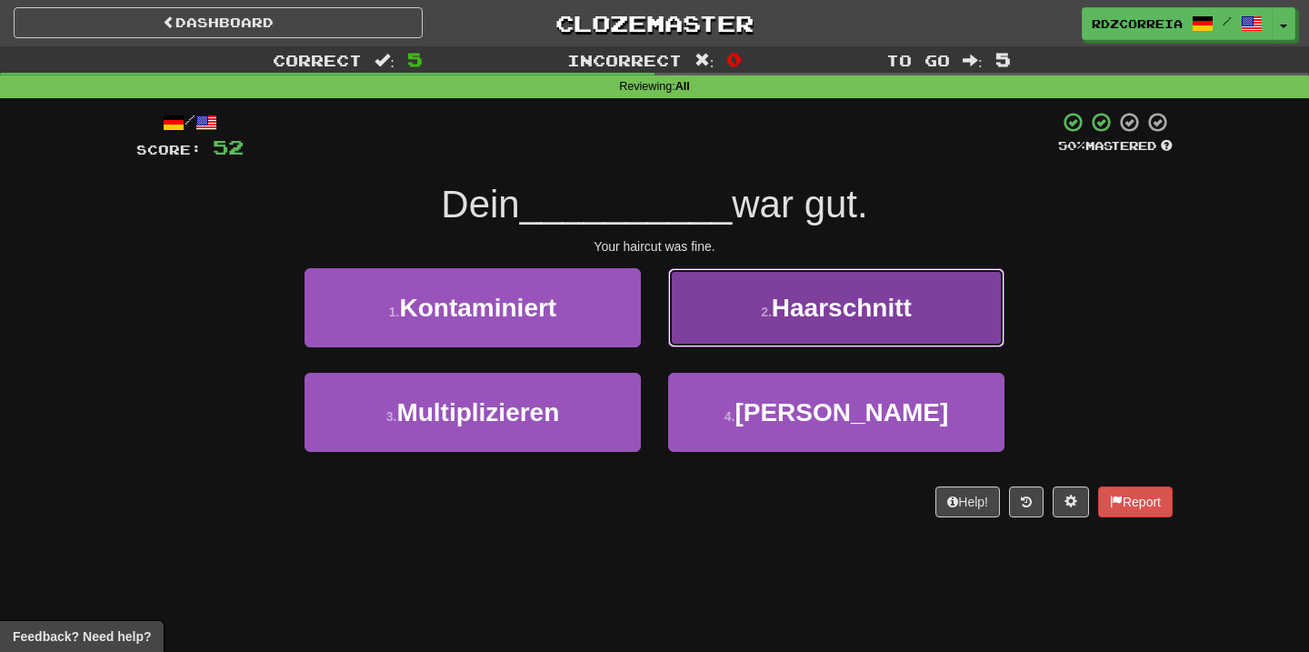
click at [791, 336] on button "2 . Haarschnitt" at bounding box center [836, 307] width 336 height 79
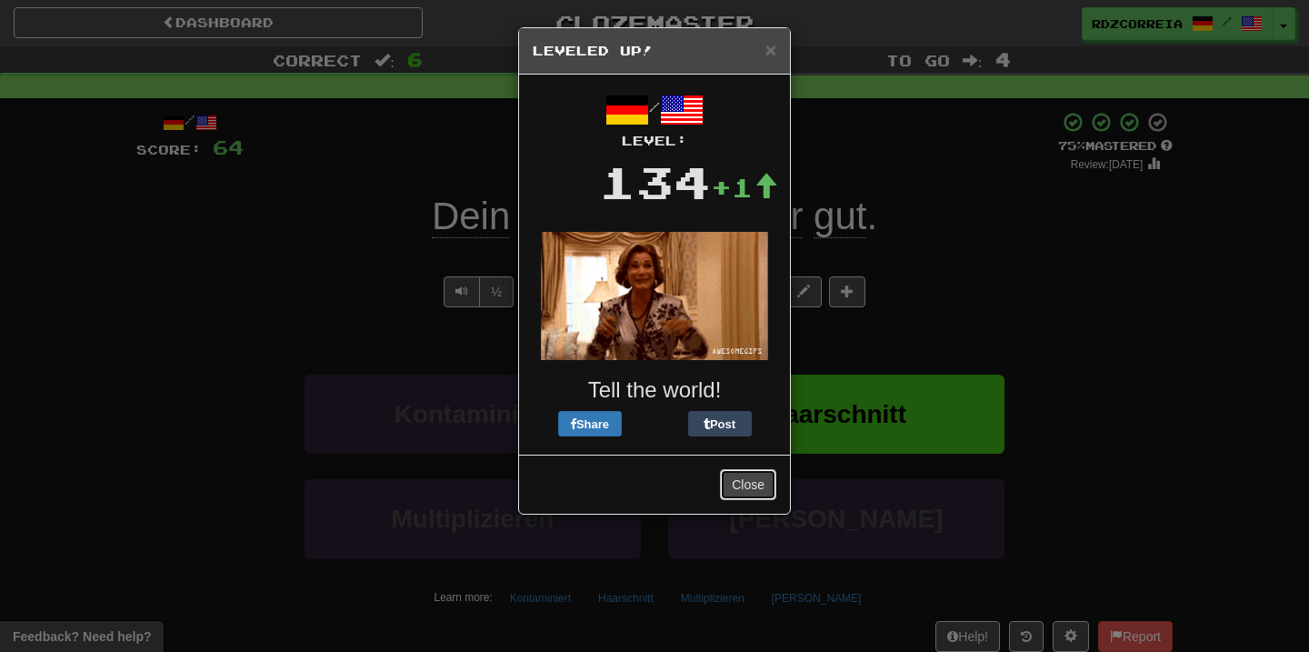
click at [743, 478] on button "Close" at bounding box center [748, 484] width 56 height 31
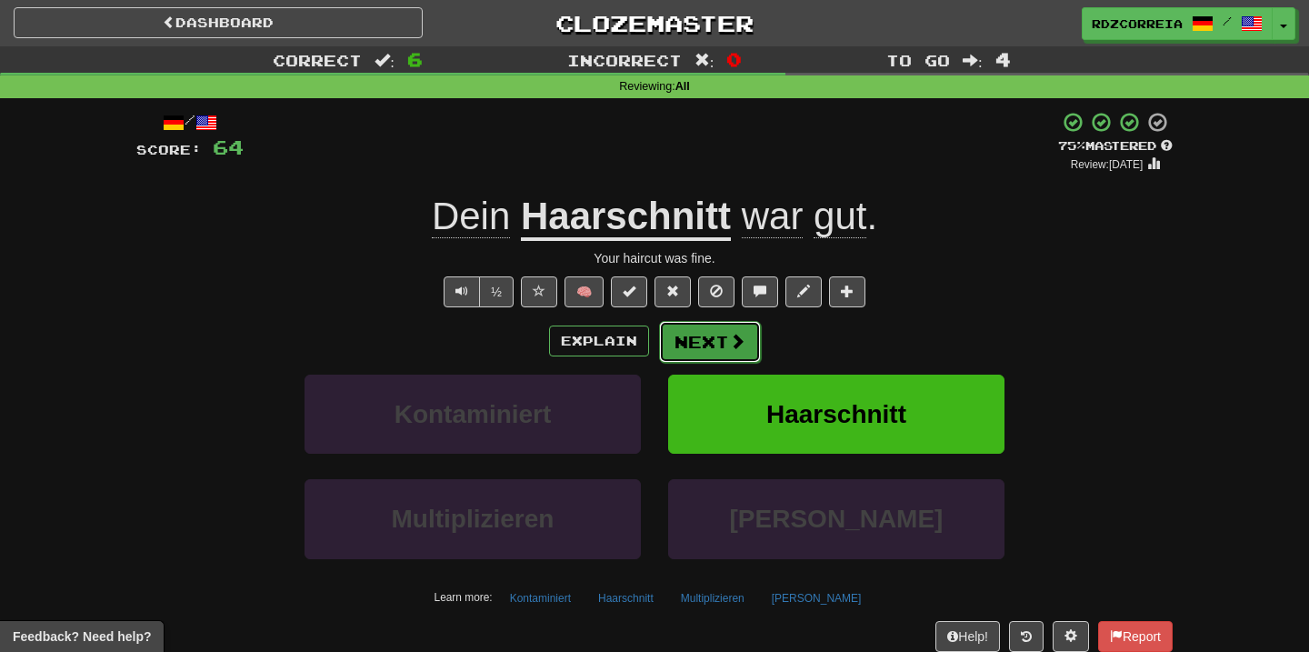
click at [733, 335] on span at bounding box center [737, 341] width 16 height 16
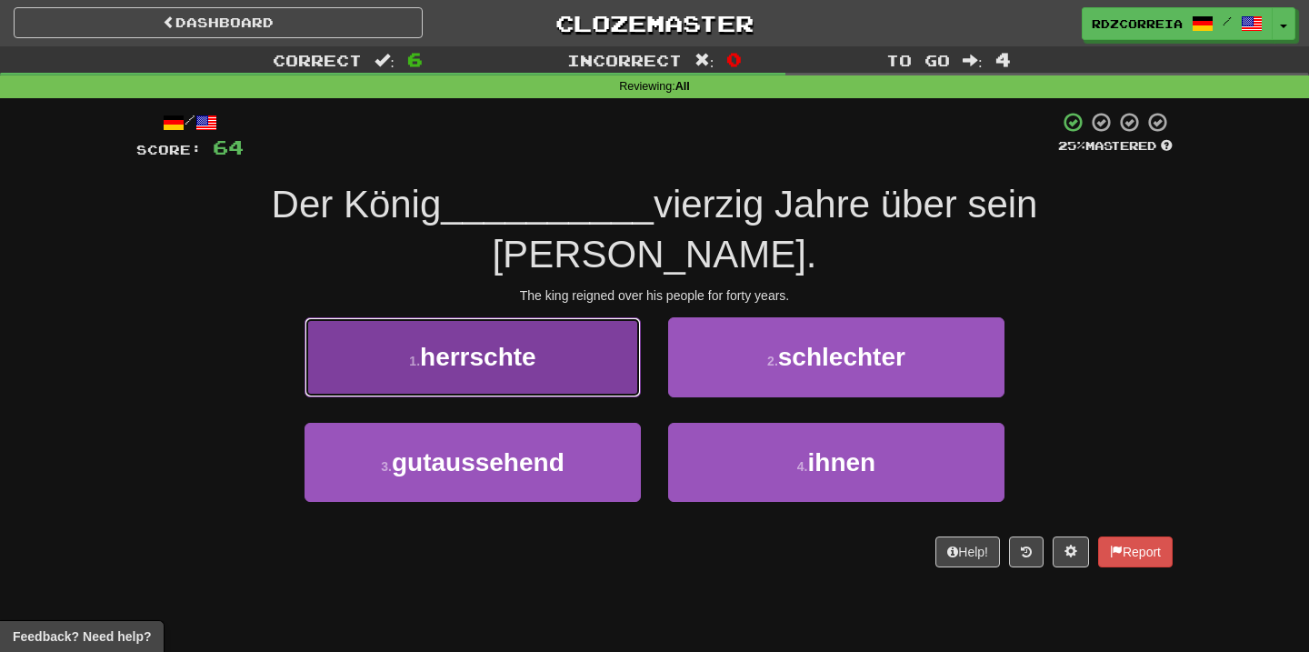
click at [606, 317] on button "1 . herrschte" at bounding box center [472, 356] width 336 height 79
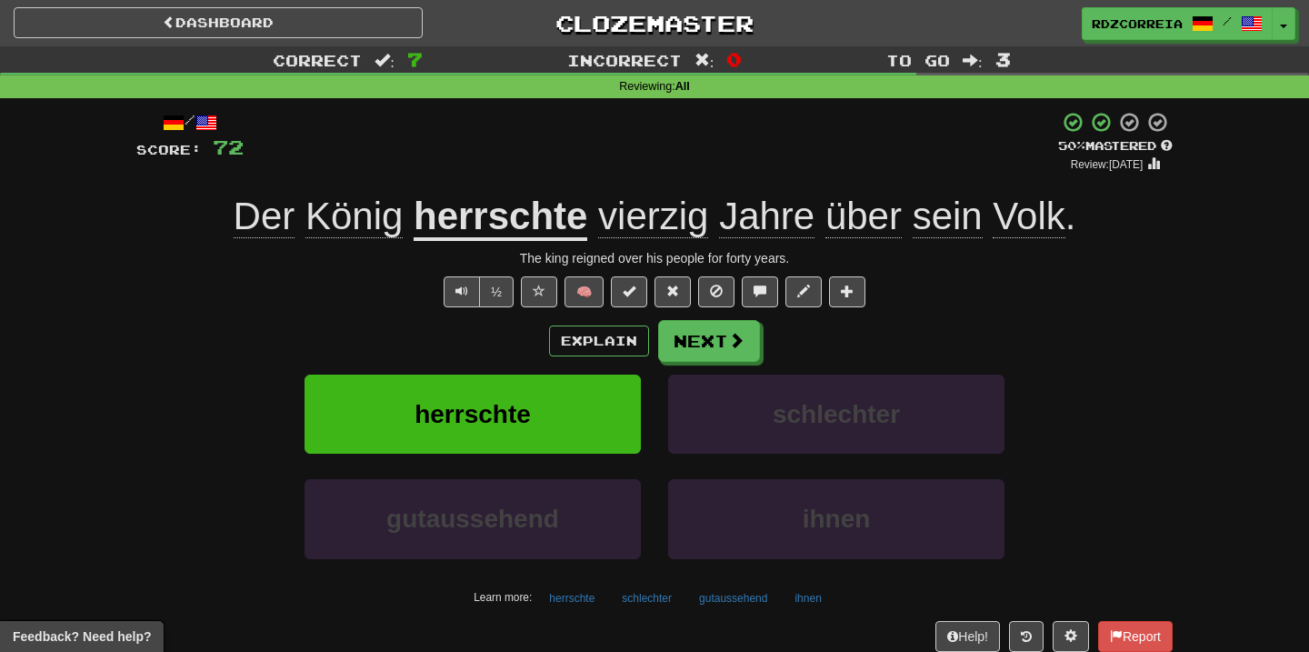
click at [503, 215] on u "herrschte" at bounding box center [501, 218] width 174 height 46
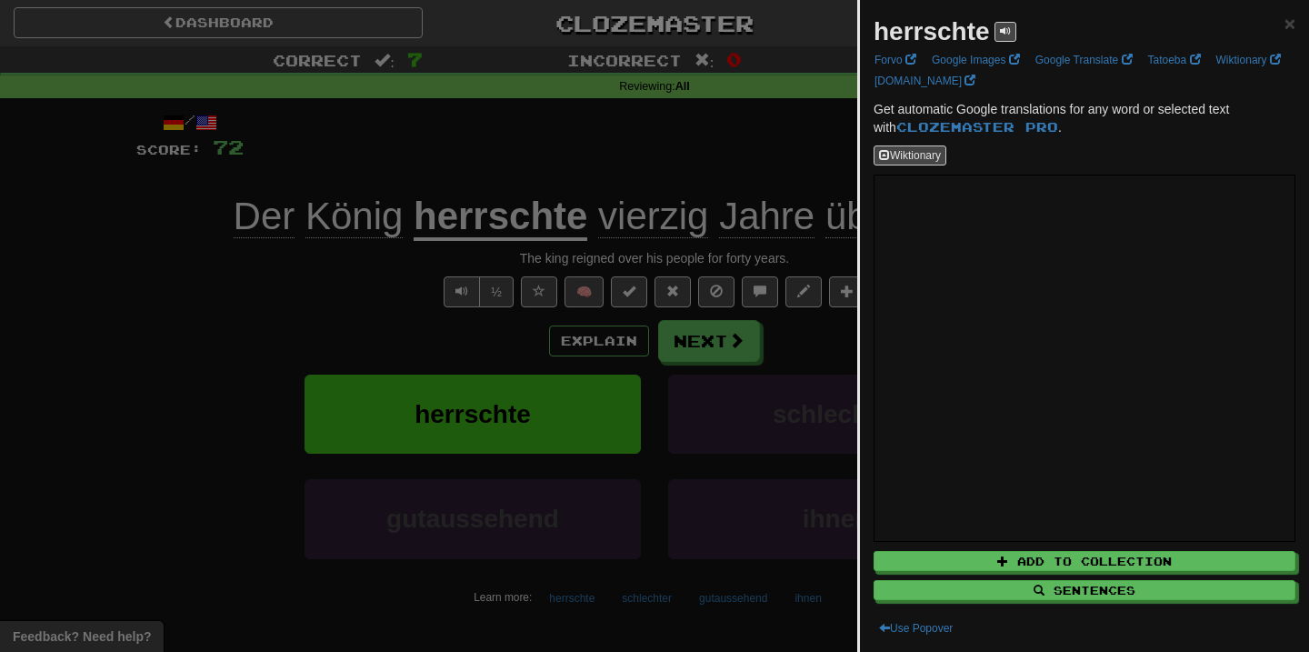
click at [717, 344] on div at bounding box center [654, 326] width 1309 height 652
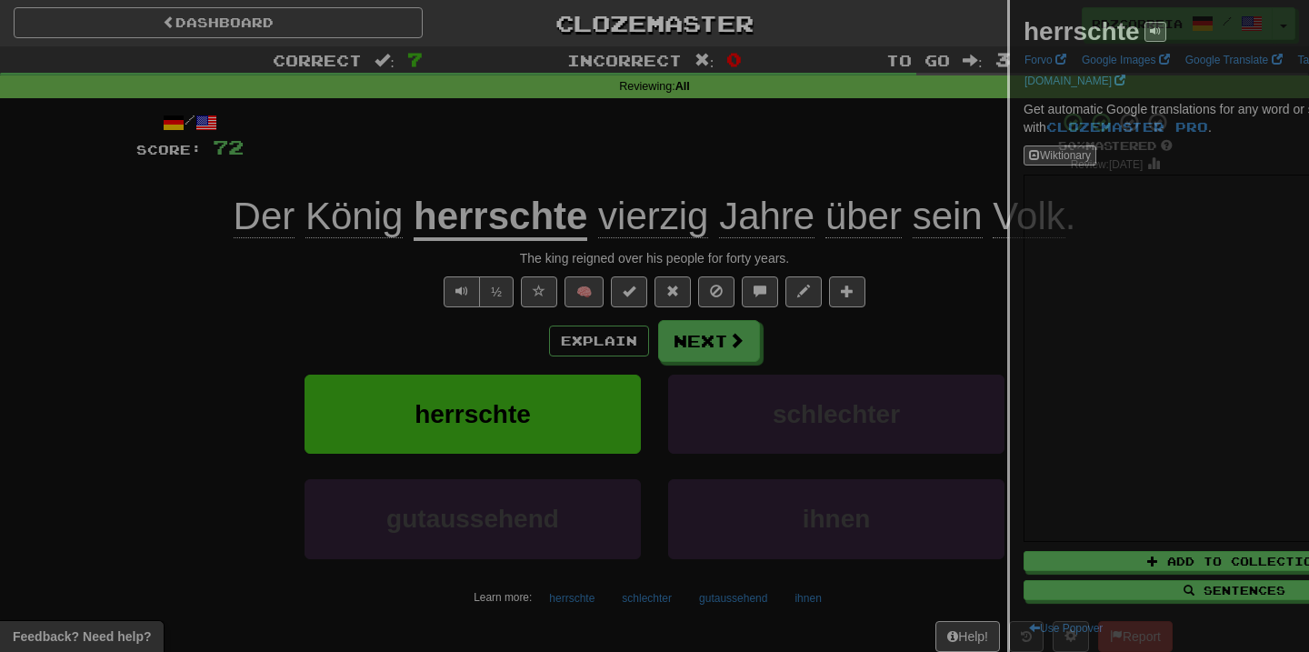
click at [717, 344] on div at bounding box center [654, 326] width 1309 height 652
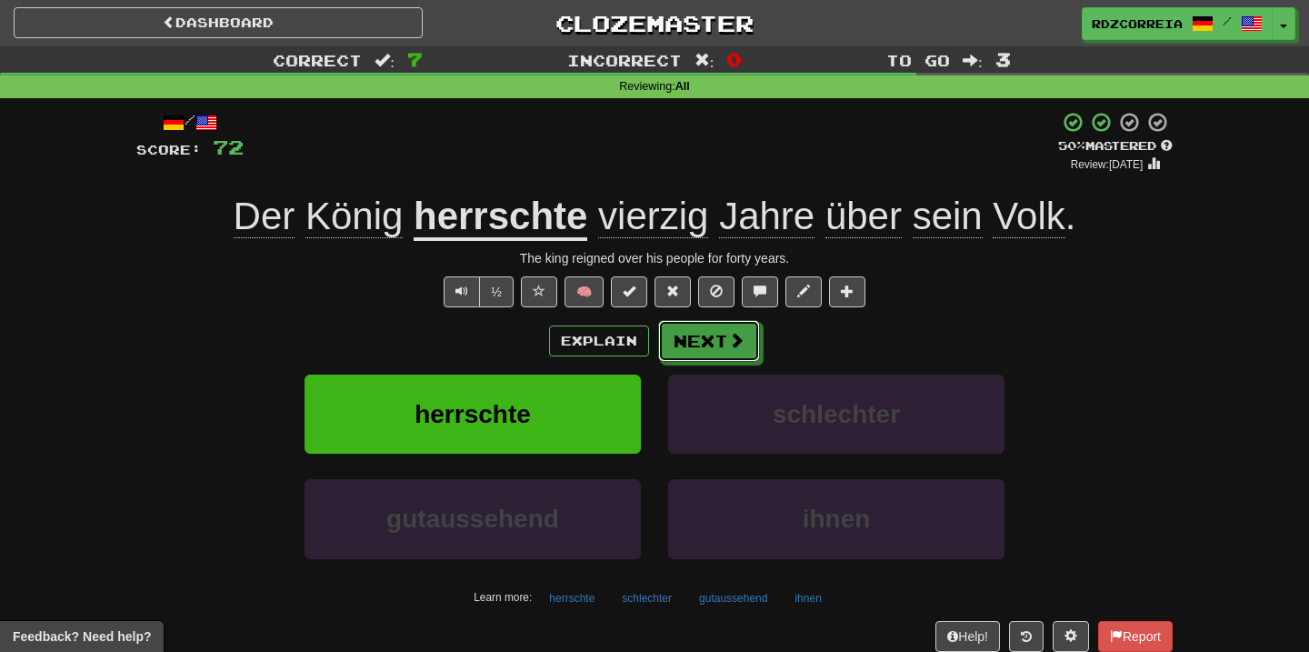
click at [717, 344] on button "Next" at bounding box center [709, 341] width 102 height 42
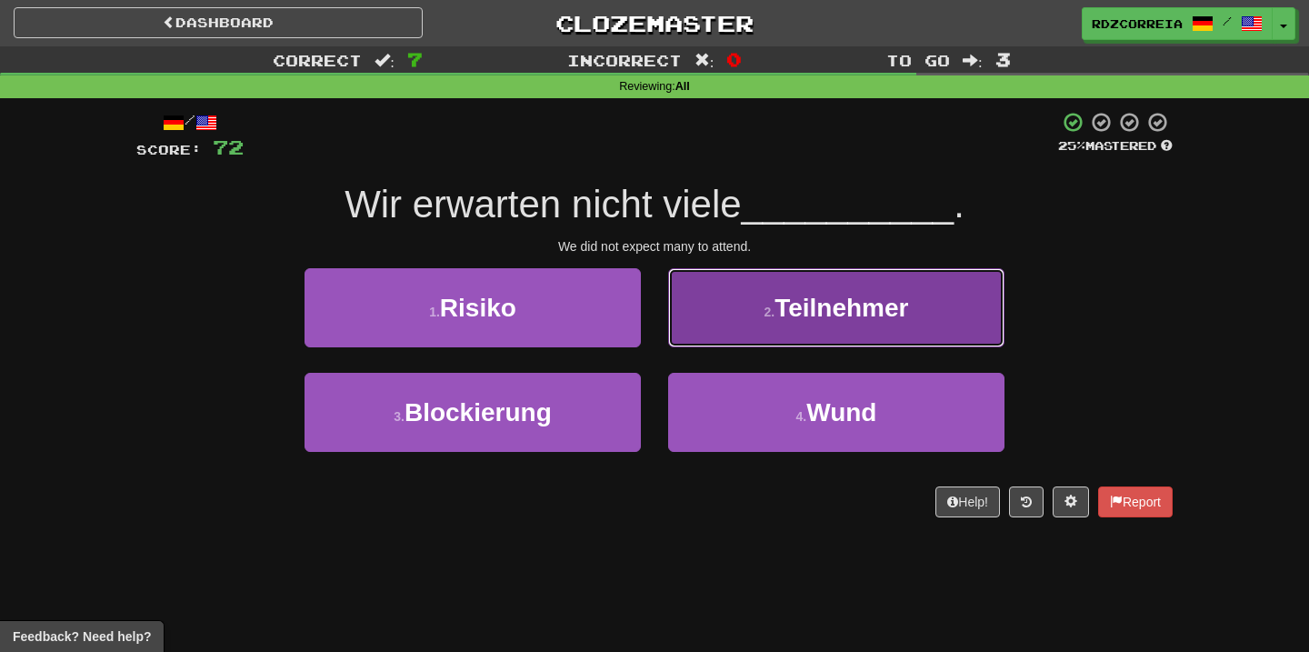
click at [751, 334] on button "2 . Teilnehmer" at bounding box center [836, 307] width 336 height 79
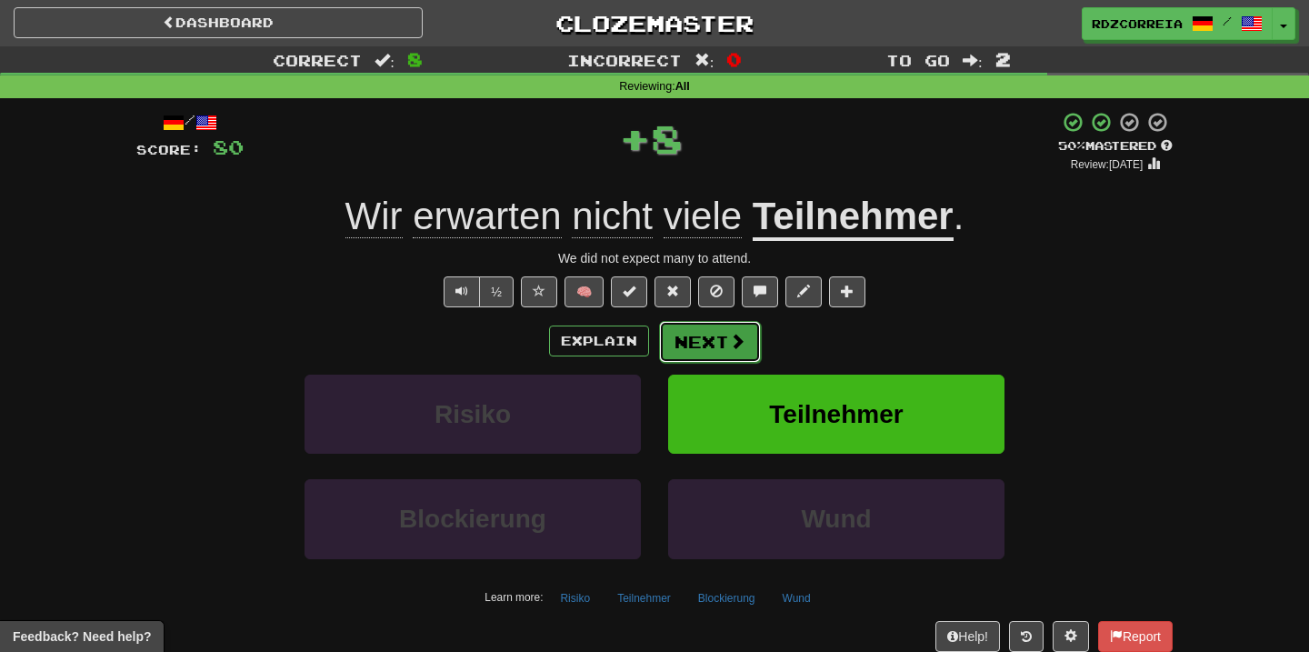
click at [710, 344] on button "Next" at bounding box center [710, 342] width 102 height 42
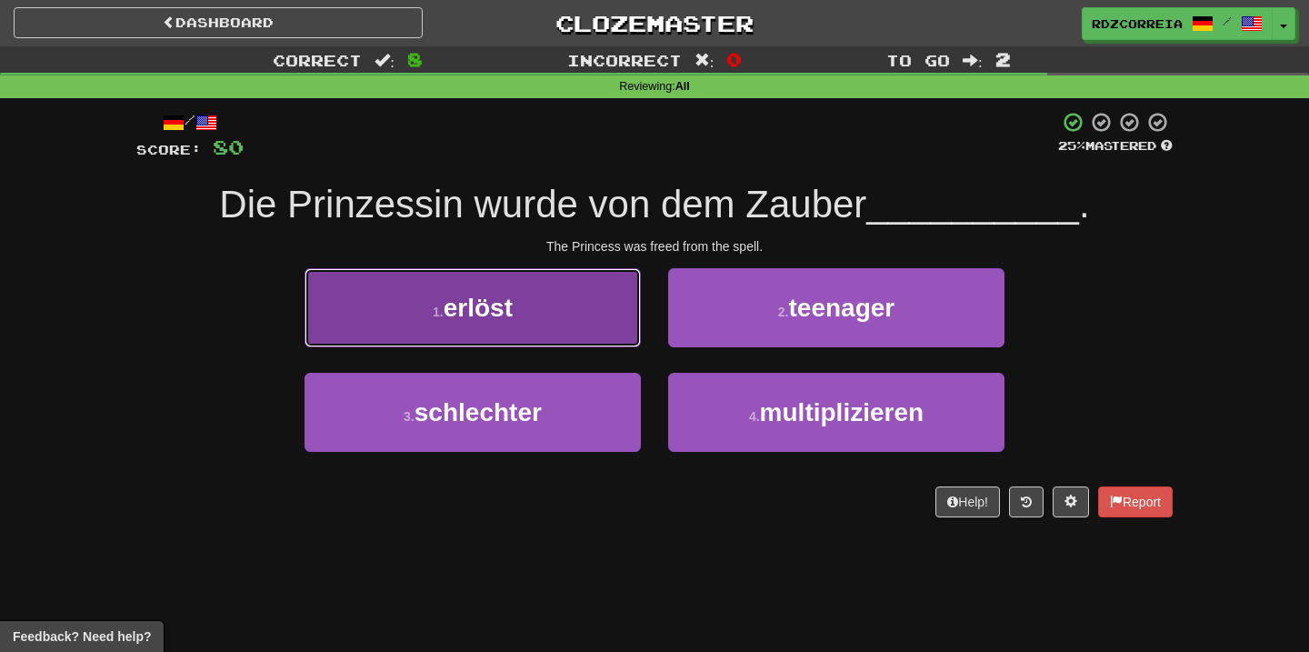
click at [583, 324] on button "1 . erlöst" at bounding box center [472, 307] width 336 height 79
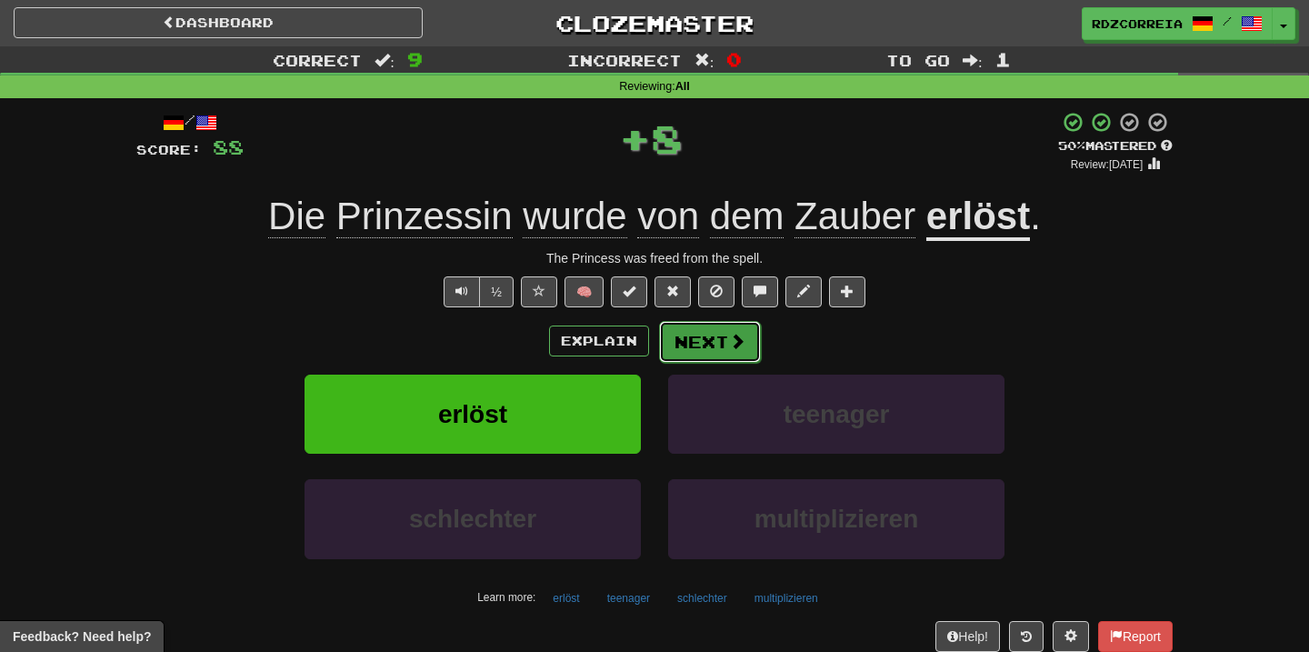
click at [704, 343] on button "Next" at bounding box center [710, 342] width 102 height 42
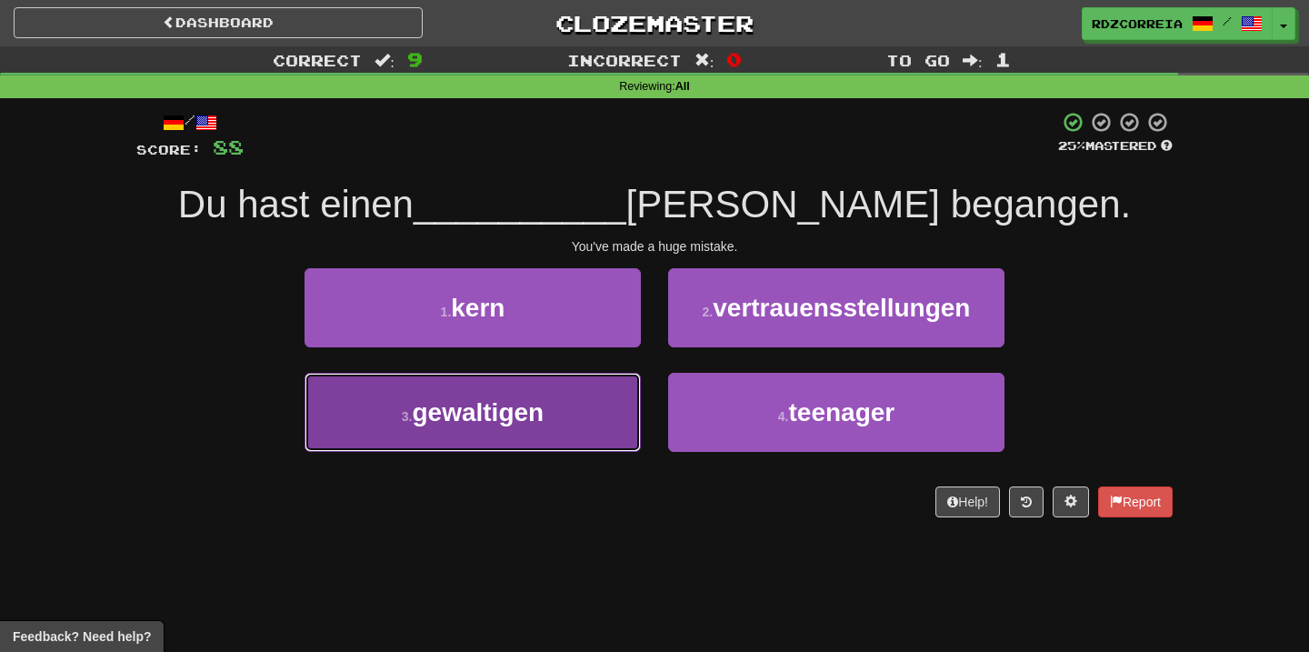
click at [601, 403] on button "3 . gewaltigen" at bounding box center [472, 412] width 336 height 79
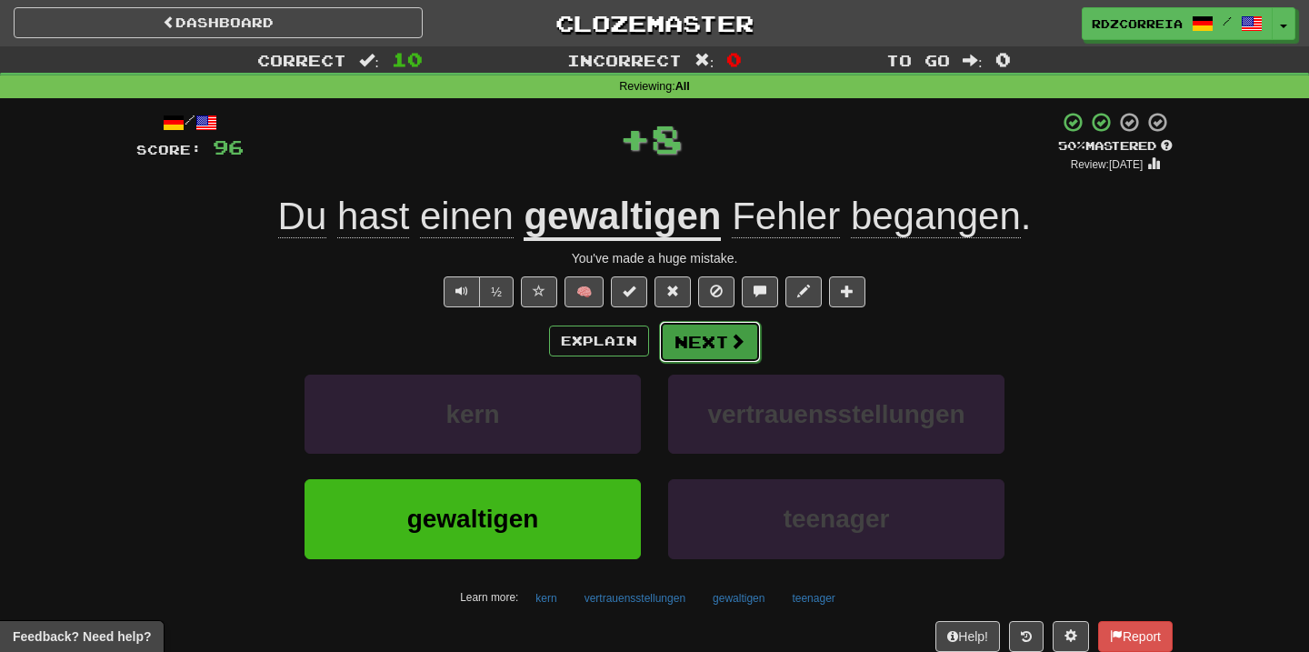
click at [734, 345] on span at bounding box center [737, 341] width 16 height 16
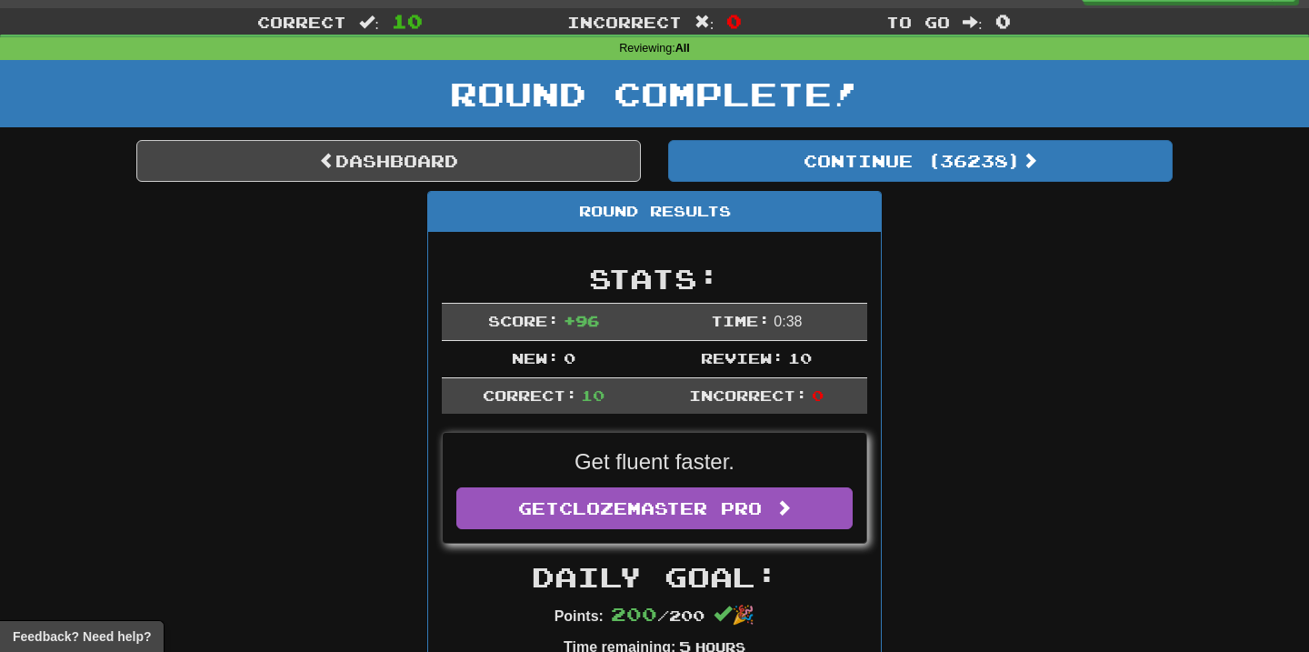
scroll to position [49, 0]
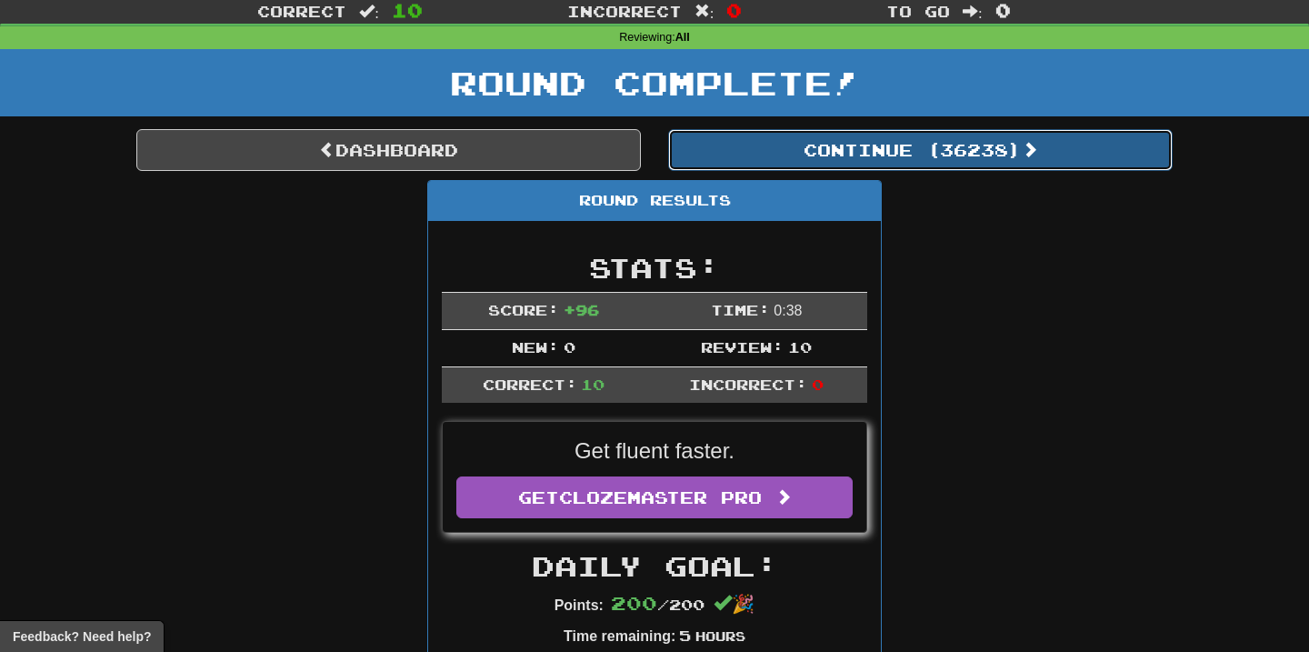
click at [874, 146] on button "Continue ( 36238 )" at bounding box center [920, 150] width 504 height 42
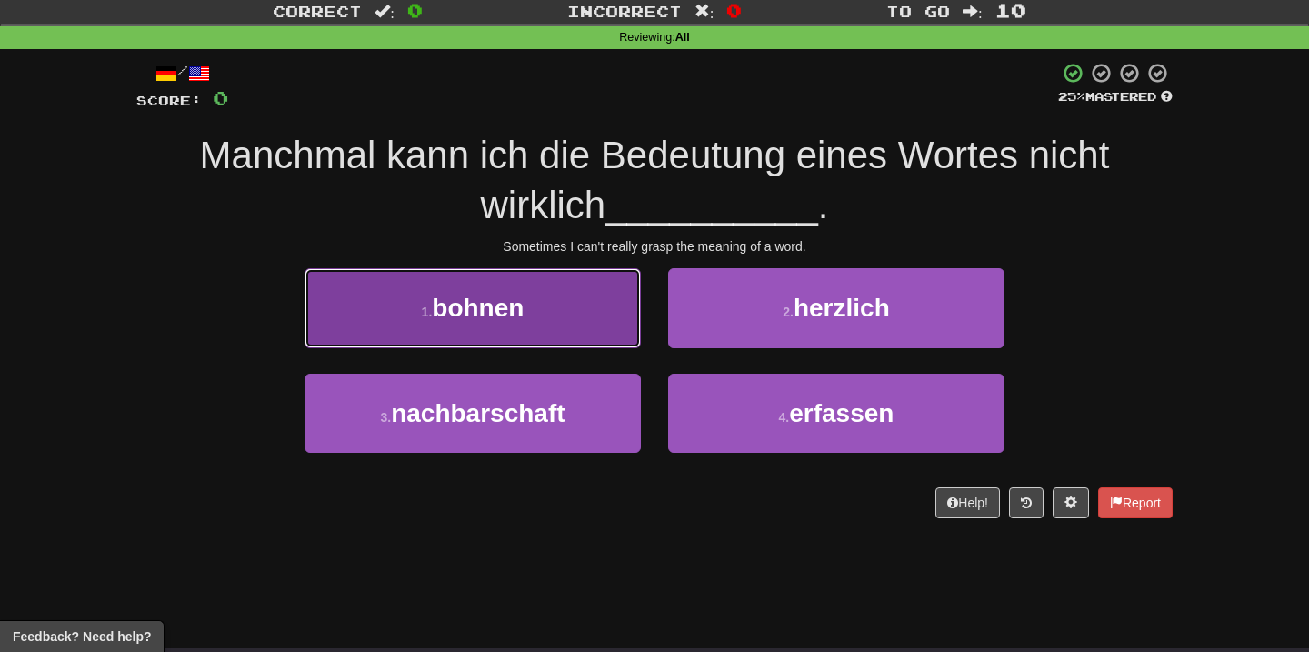
click at [617, 307] on button "1 . bohnen" at bounding box center [472, 307] width 336 height 79
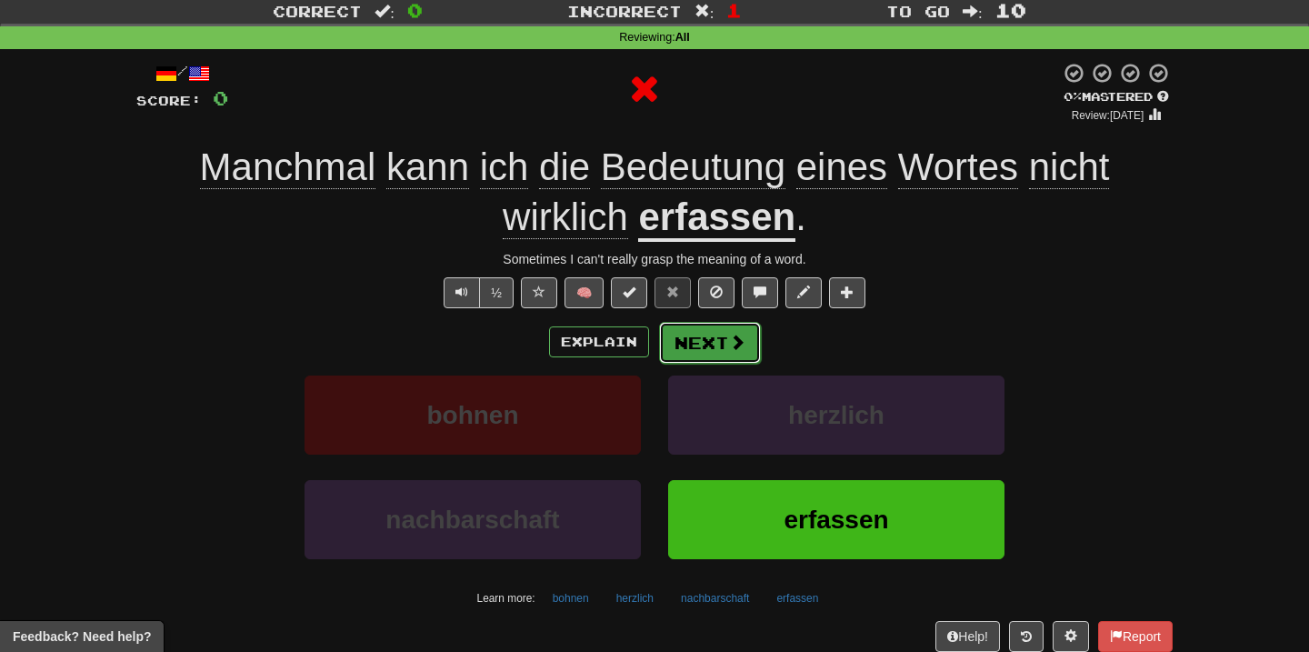
click at [732, 334] on span at bounding box center [737, 342] width 16 height 16
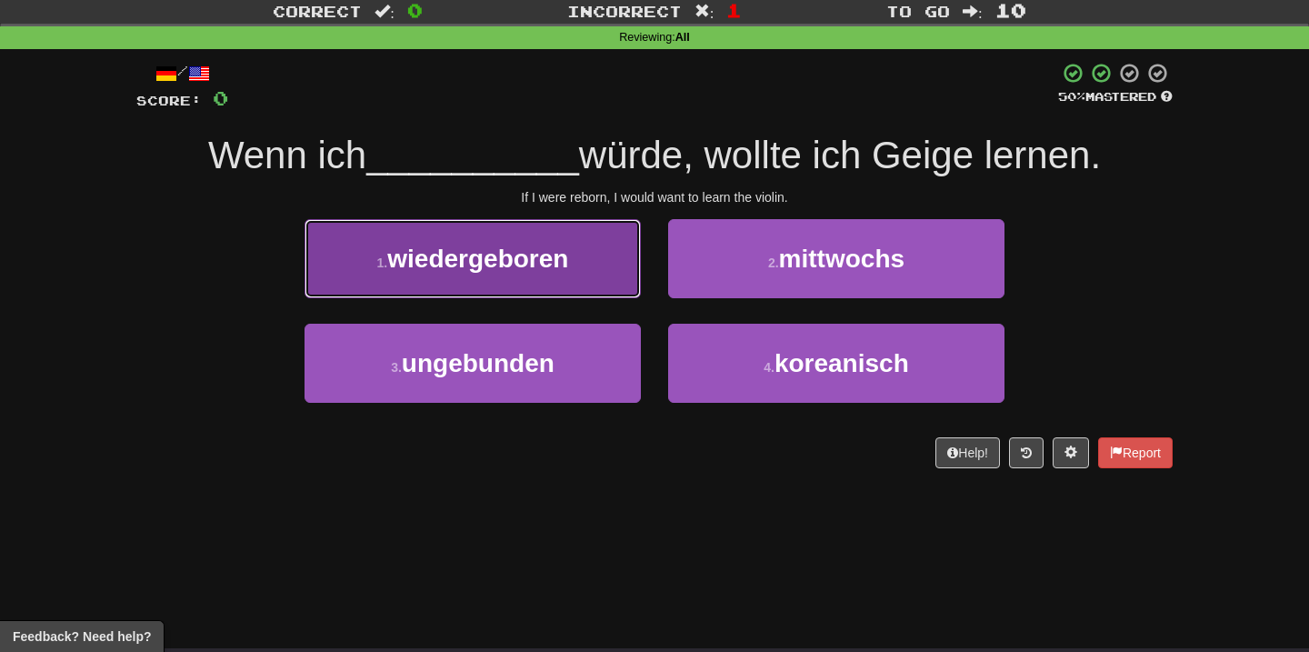
click at [522, 290] on button "1 . wiedergeboren" at bounding box center [472, 258] width 336 height 79
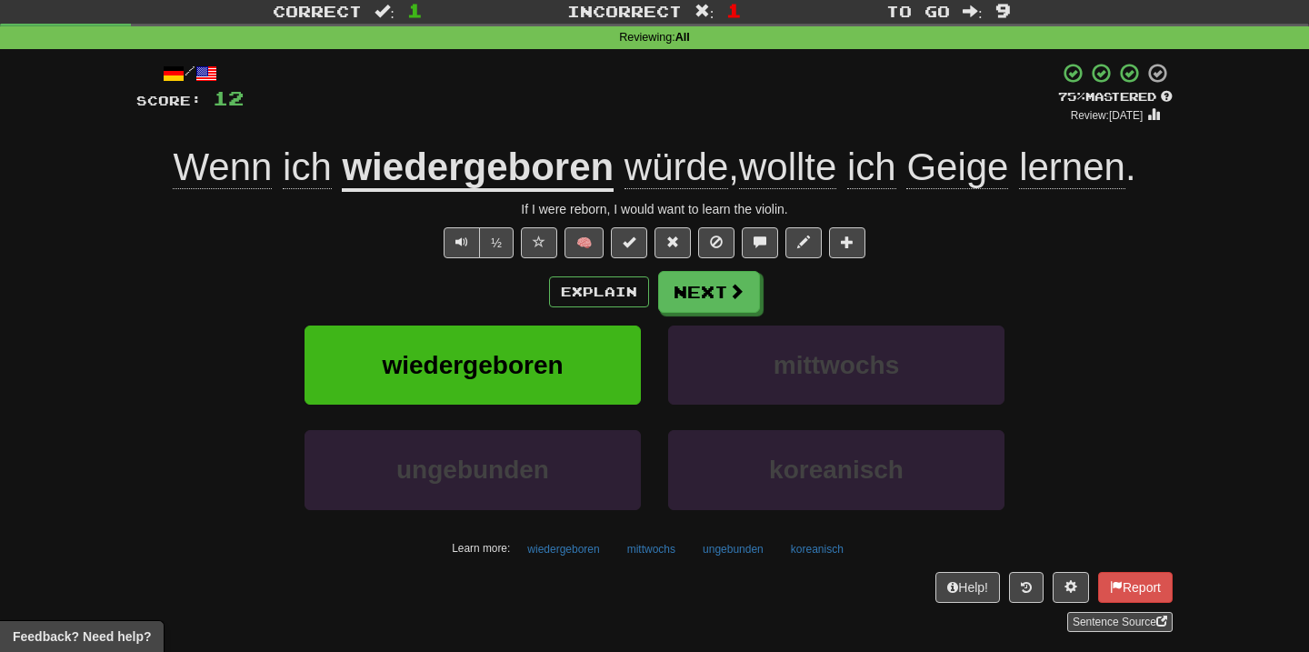
click at [648, 292] on div "Explain Next" at bounding box center [654, 292] width 1036 height 42
click at [674, 292] on button "Next" at bounding box center [710, 293] width 102 height 42
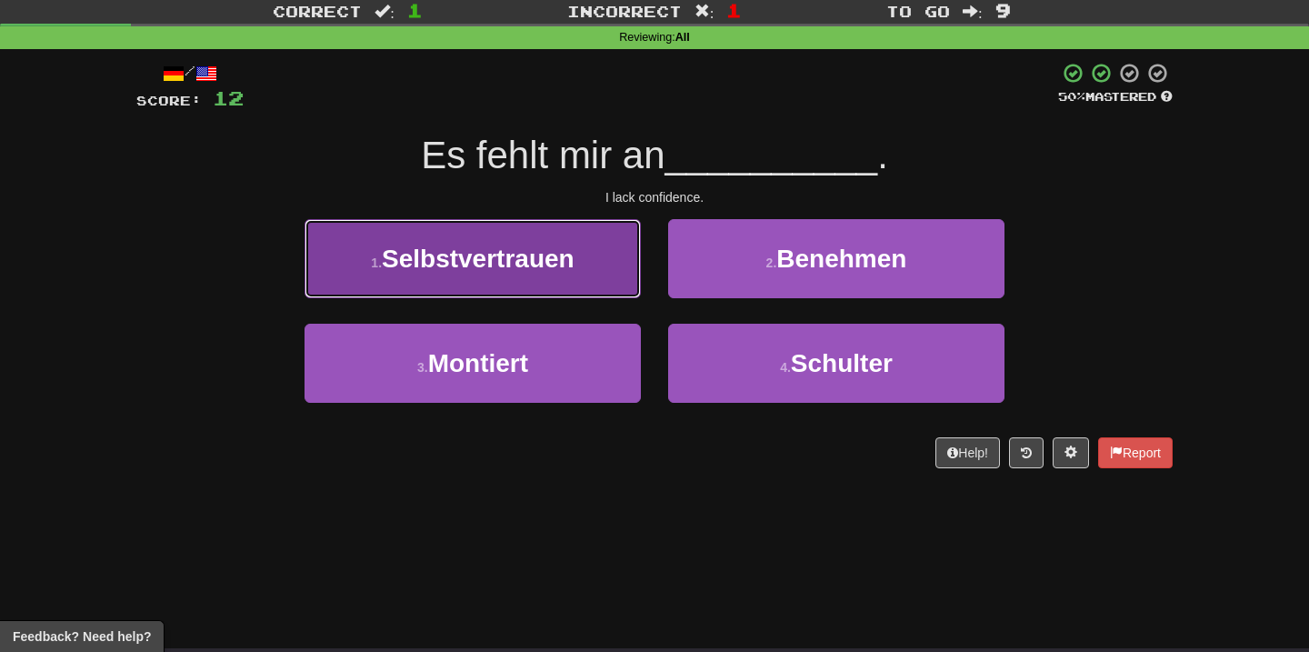
click at [583, 256] on button "1 . Selbstvertrauen" at bounding box center [472, 258] width 336 height 79
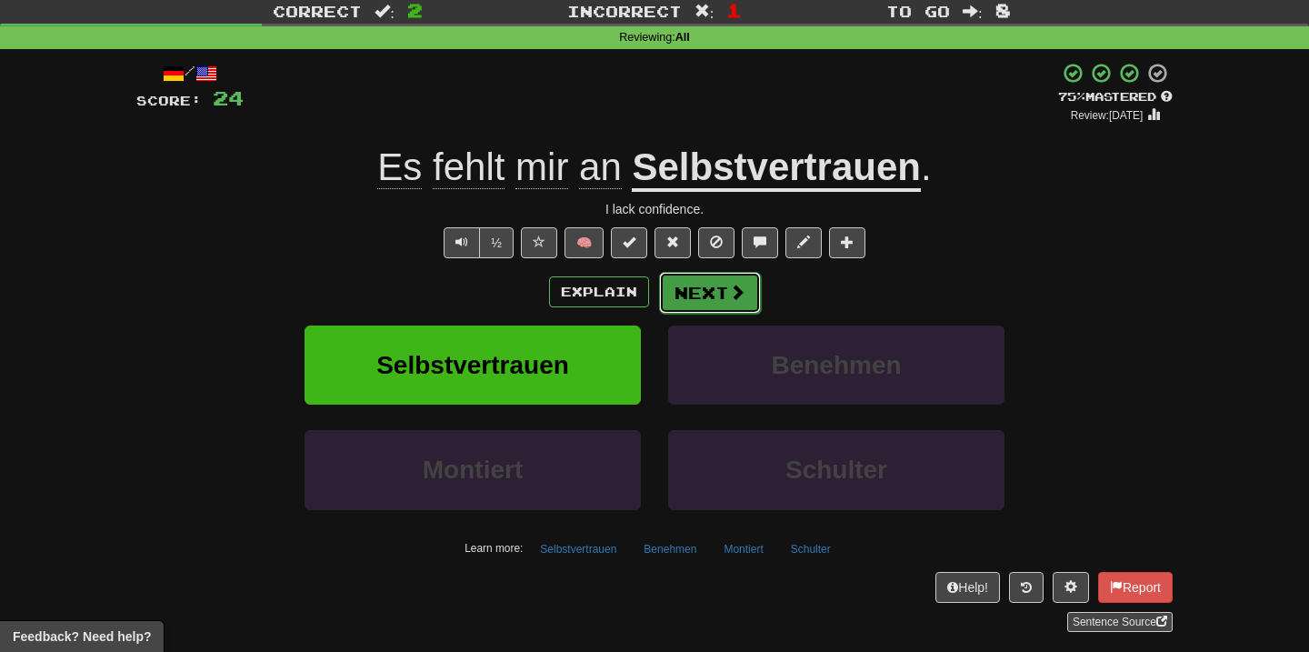
click at [706, 299] on button "Next" at bounding box center [710, 293] width 102 height 42
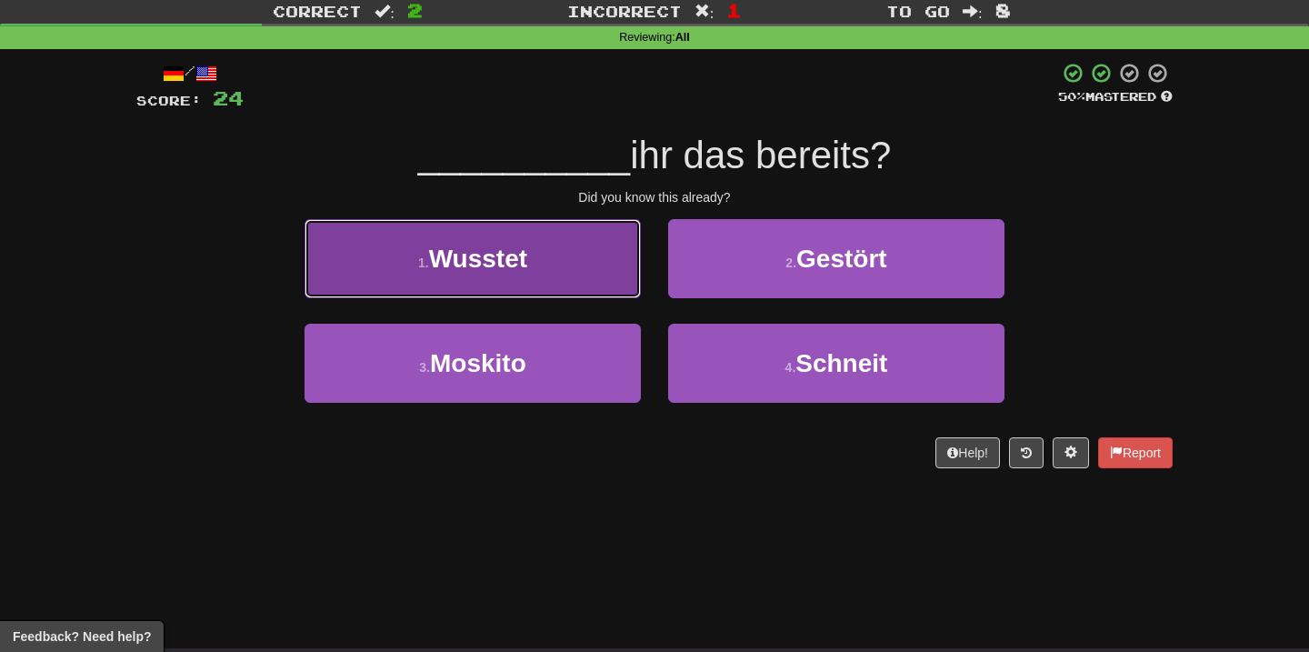
click at [578, 284] on button "1 . Wusstet" at bounding box center [472, 258] width 336 height 79
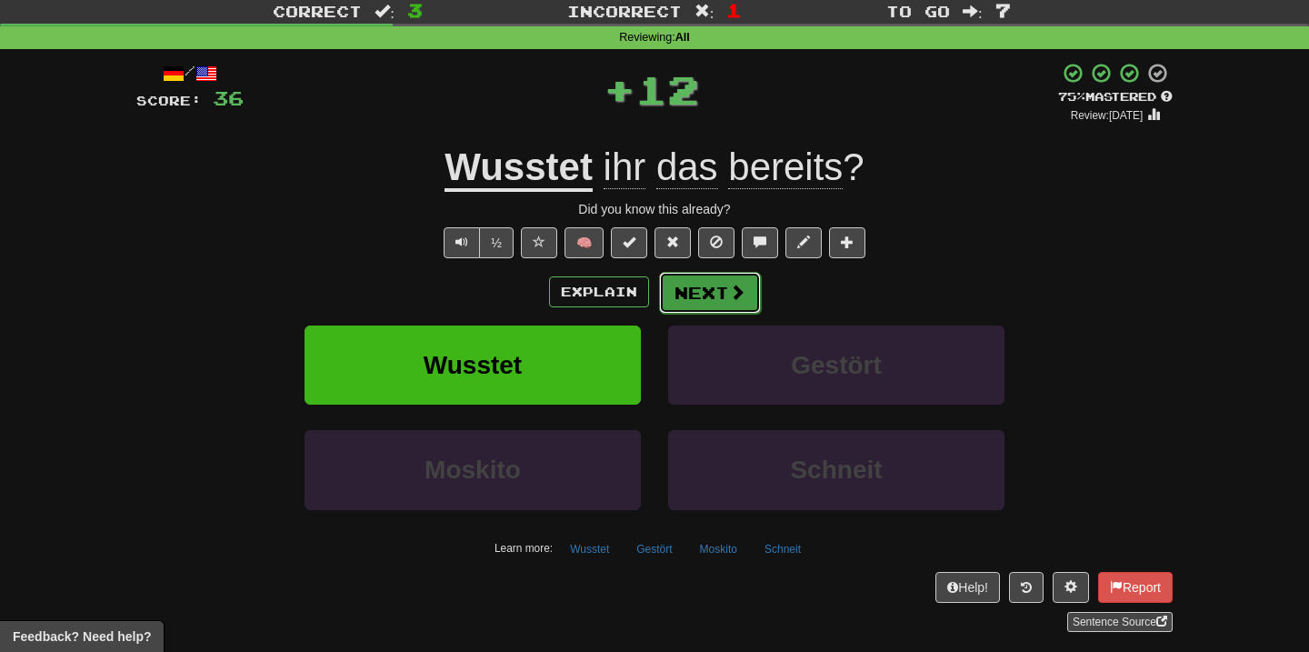
click at [710, 308] on button "Next" at bounding box center [710, 293] width 102 height 42
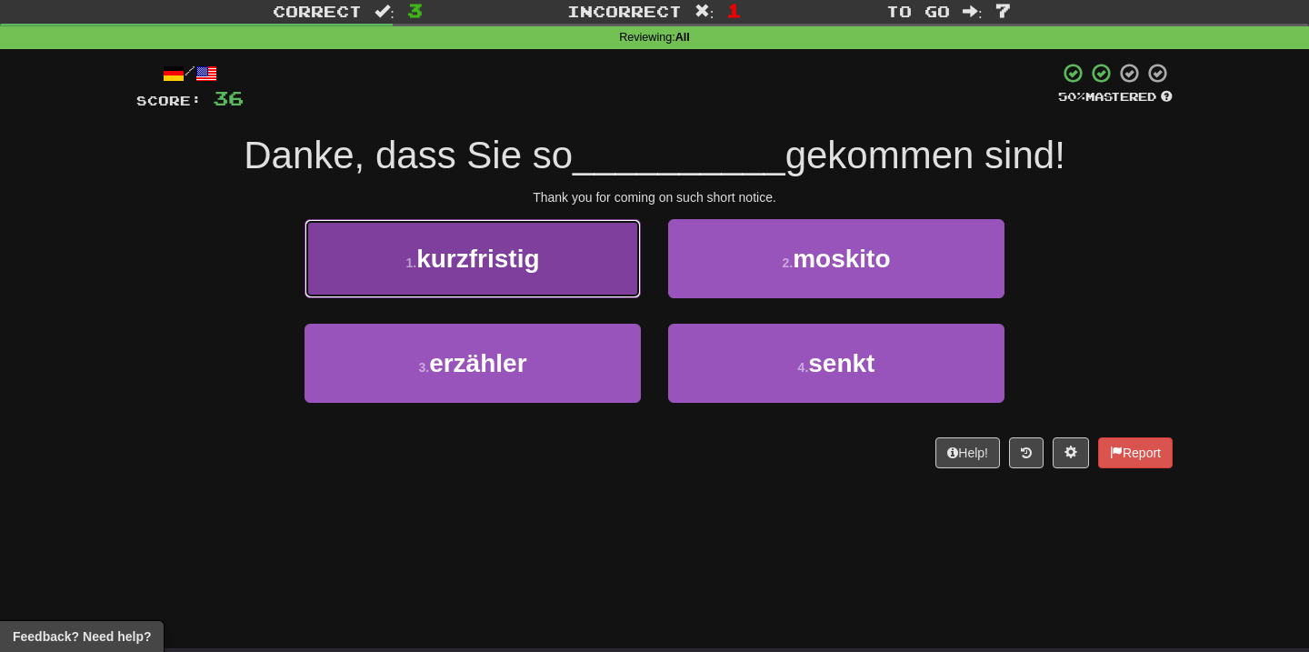
click at [618, 280] on button "1 . kurzfristig" at bounding box center [472, 258] width 336 height 79
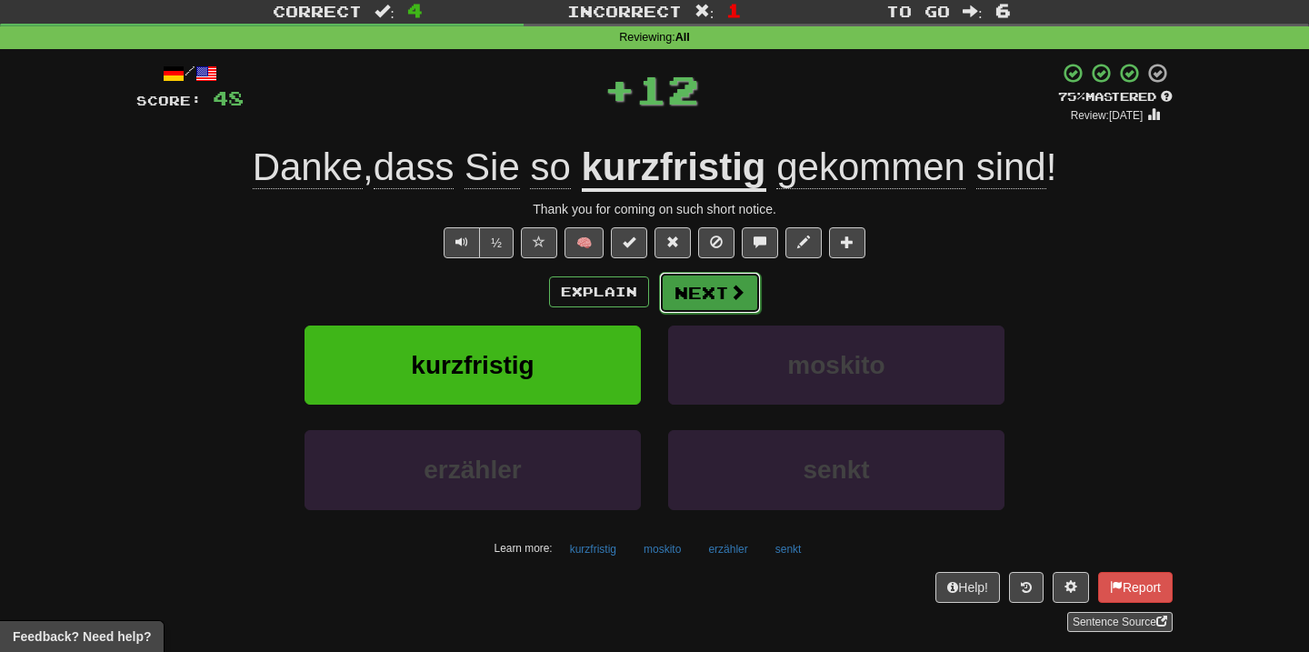
click at [706, 301] on button "Next" at bounding box center [710, 293] width 102 height 42
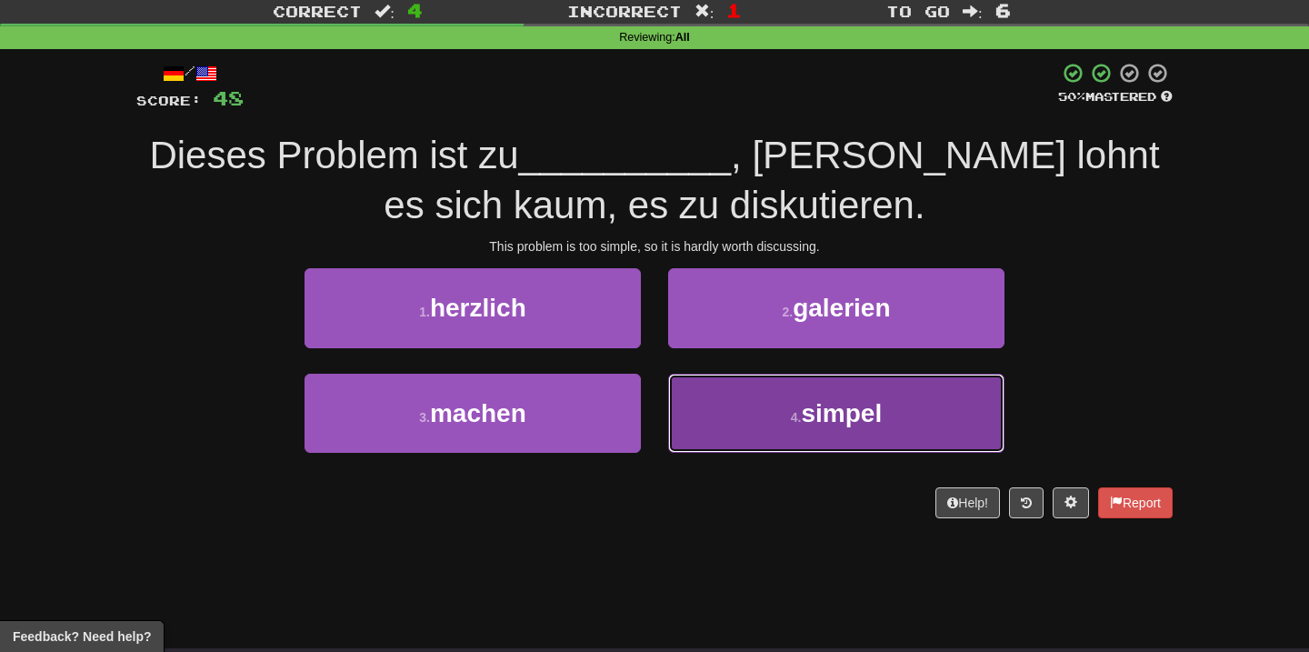
click at [785, 402] on button "4 . simpel" at bounding box center [836, 413] width 336 height 79
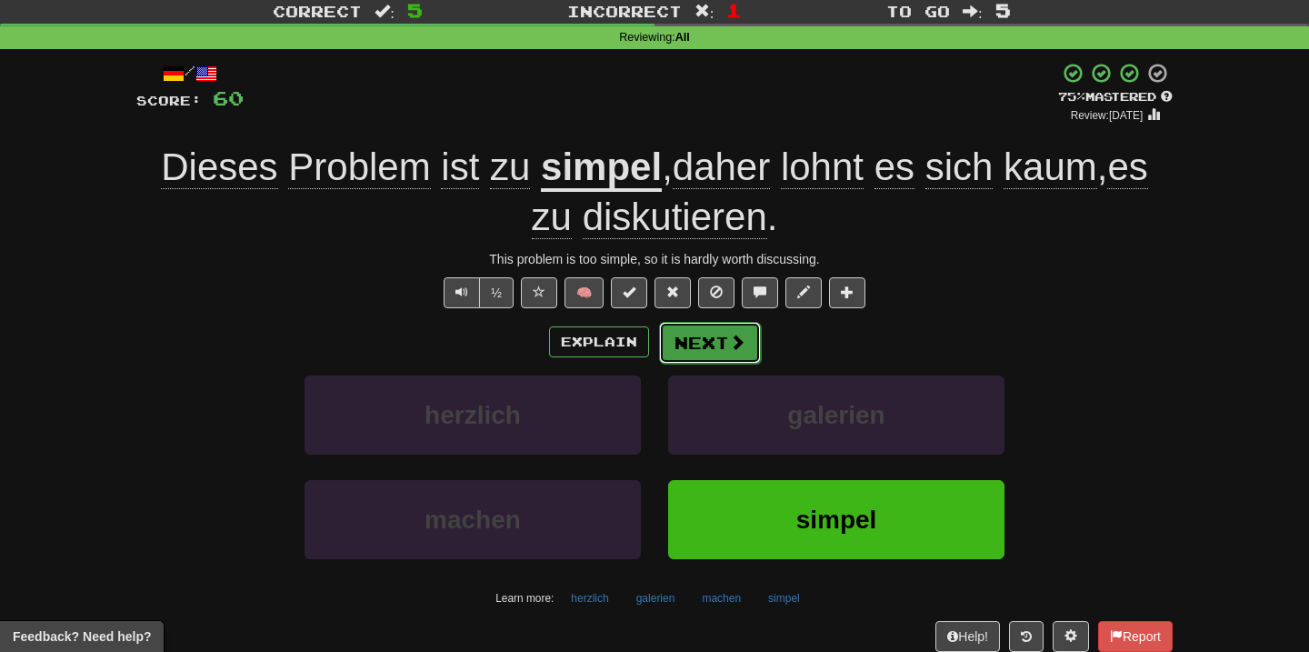
click at [704, 339] on button "Next" at bounding box center [710, 343] width 102 height 42
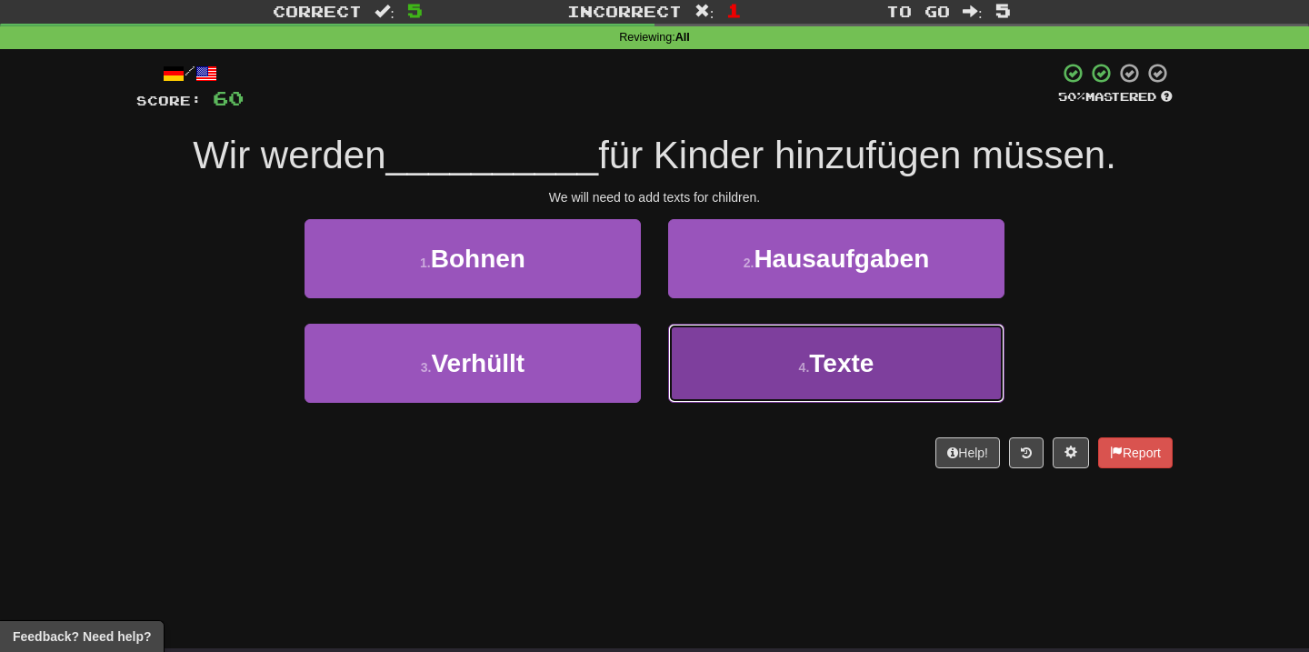
click at [771, 369] on button "4 . Texte" at bounding box center [836, 363] width 336 height 79
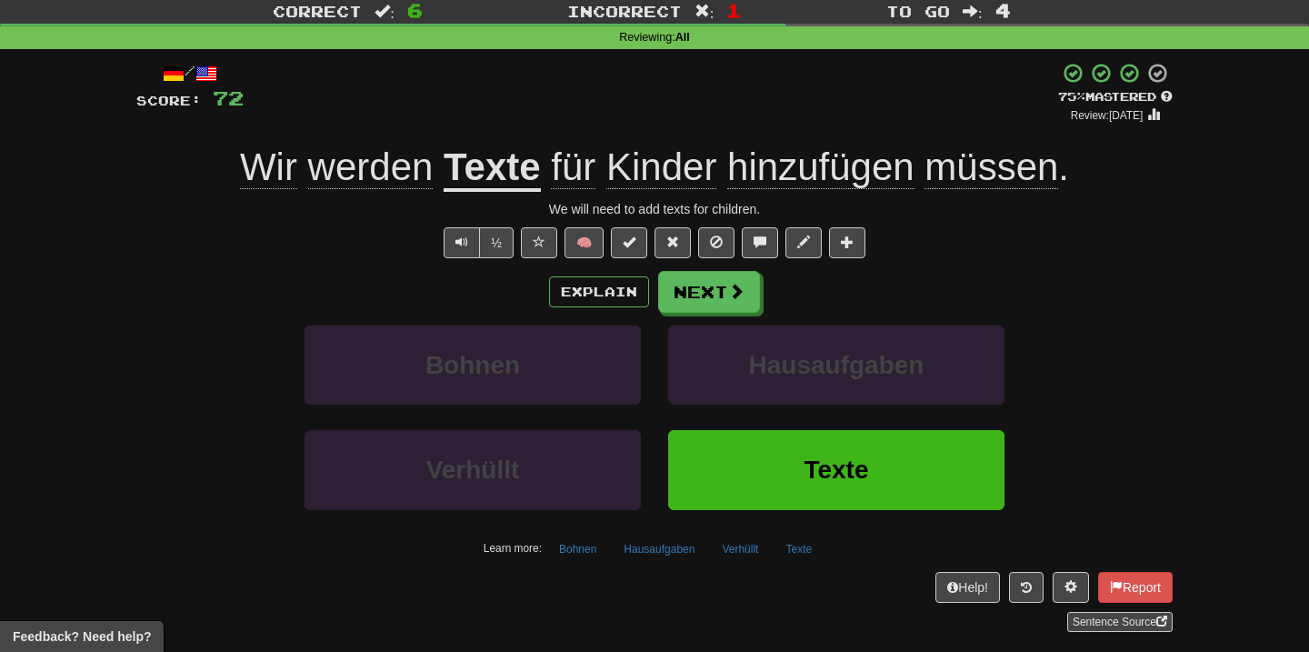
click at [825, 177] on span "hinzufügen" at bounding box center [820, 167] width 187 height 44
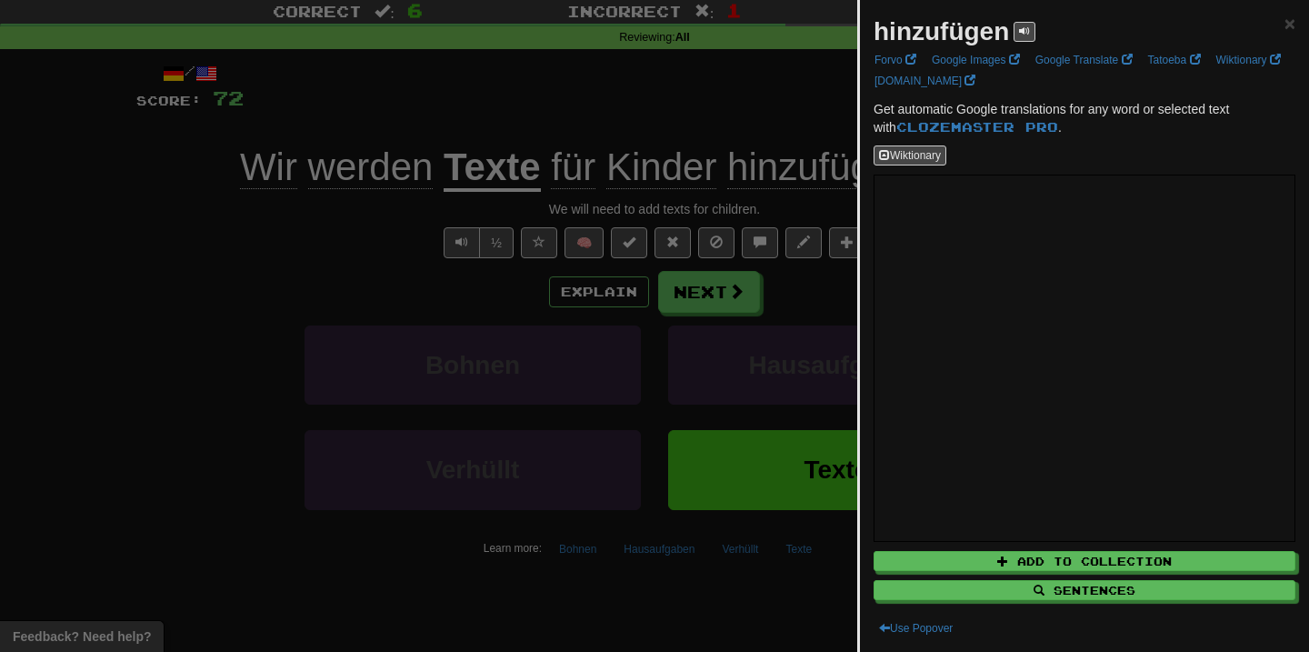
click at [743, 191] on div at bounding box center [654, 326] width 1309 height 652
click at [706, 280] on div at bounding box center [654, 326] width 1309 height 652
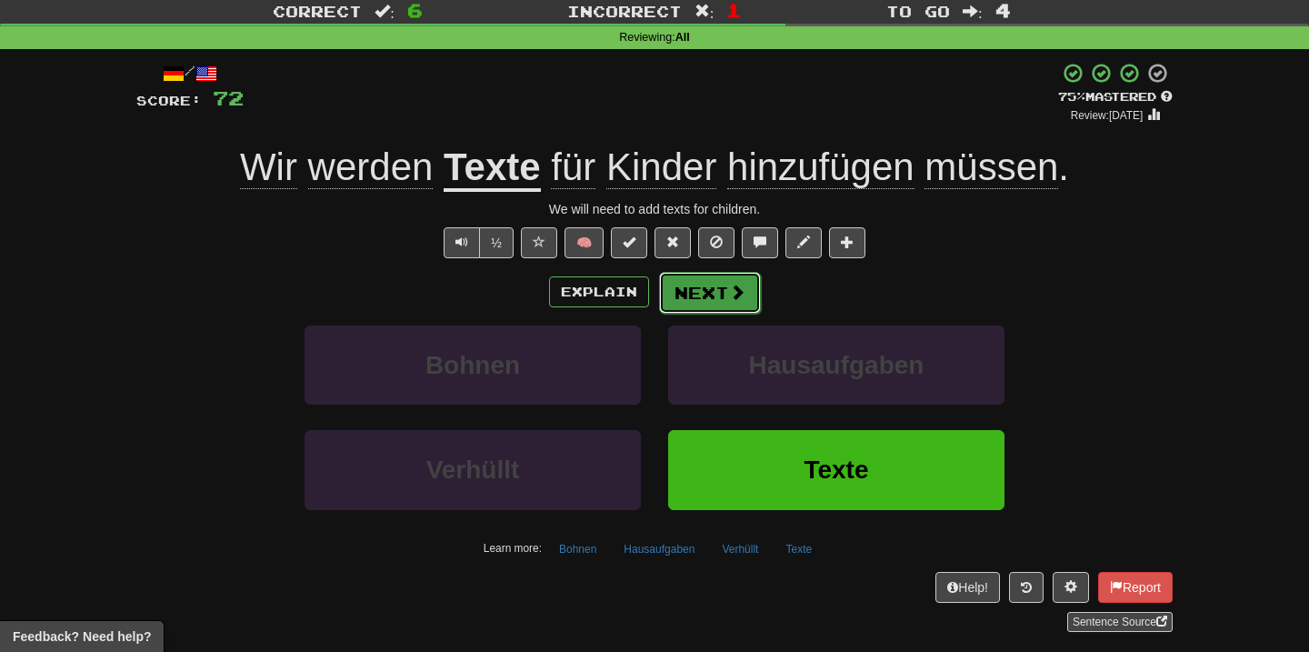
click at [723, 297] on button "Next" at bounding box center [710, 293] width 102 height 42
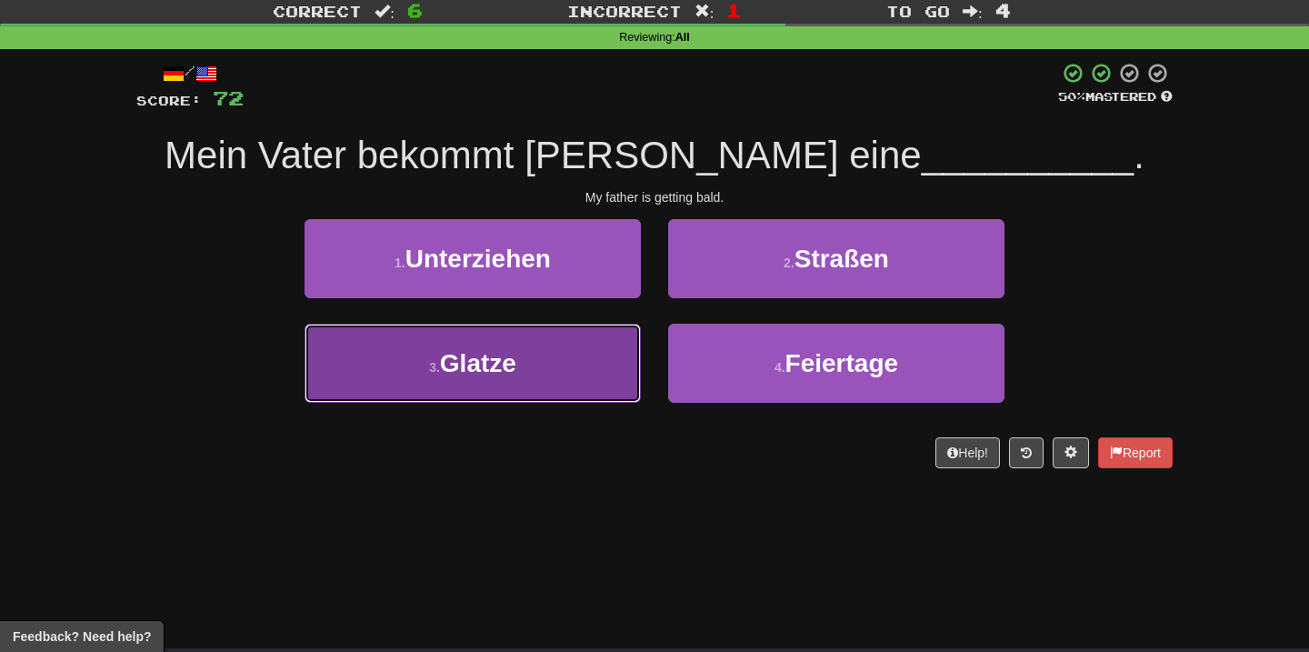
click at [572, 334] on button "3 . Glatze" at bounding box center [472, 363] width 336 height 79
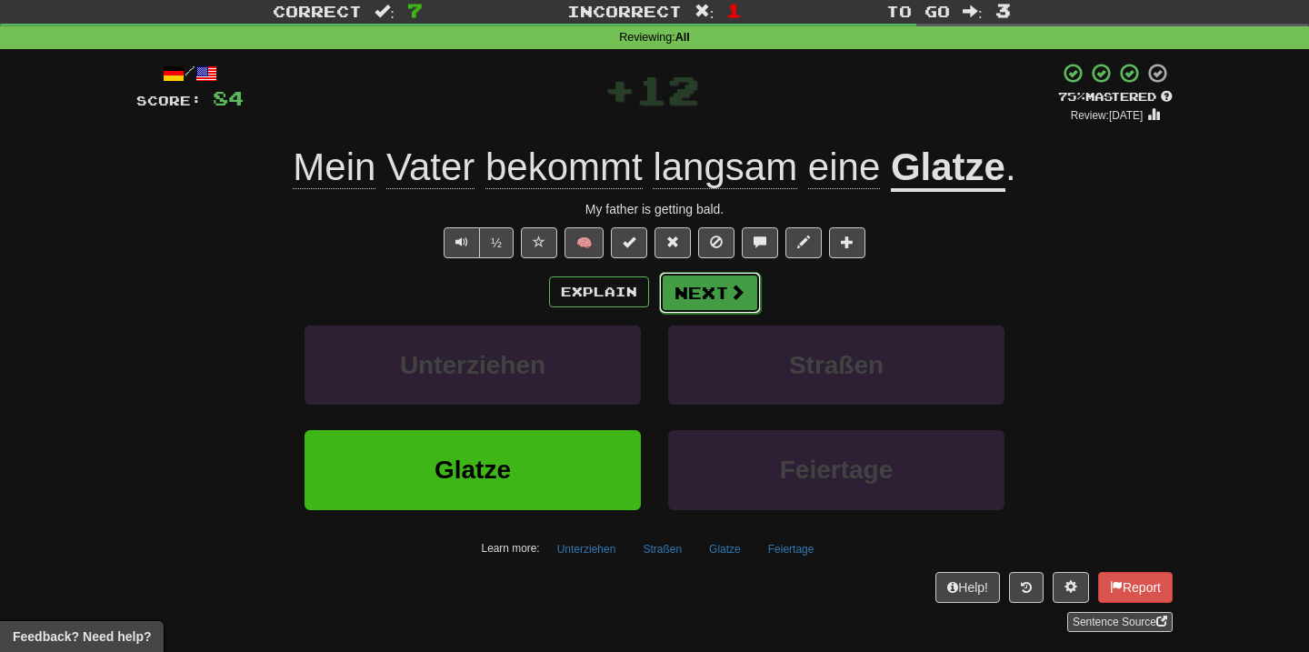
click at [716, 284] on button "Next" at bounding box center [710, 293] width 102 height 42
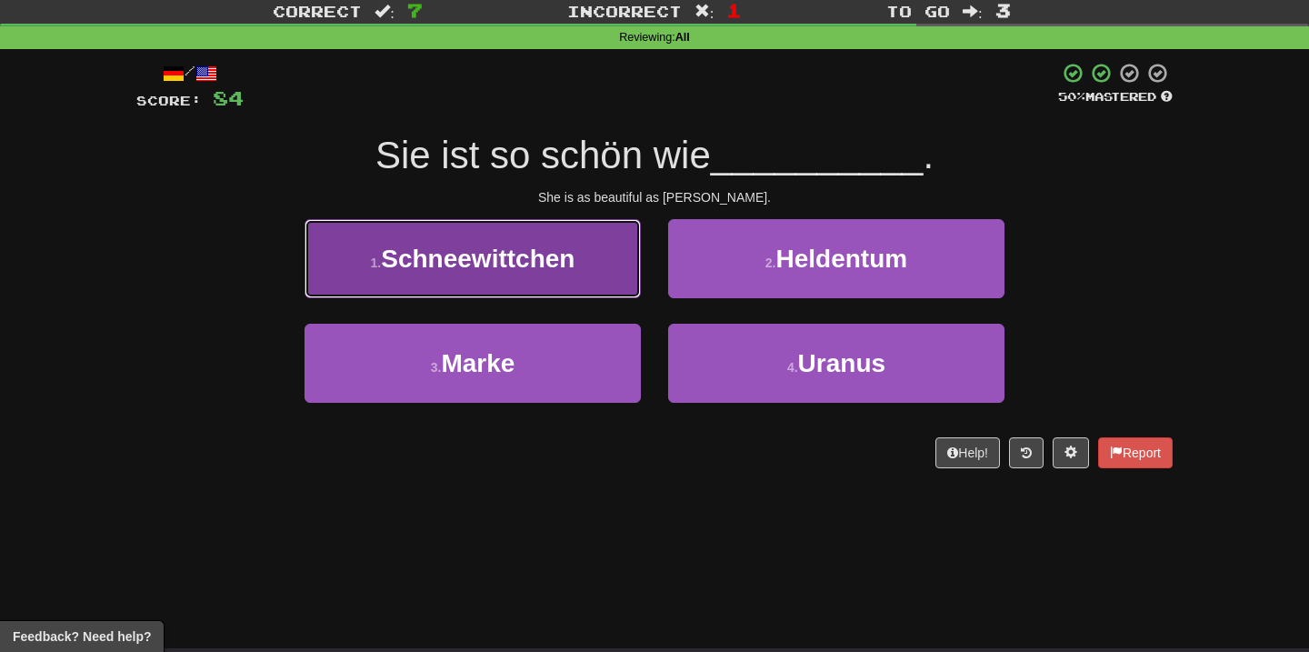
click at [542, 264] on span "Schneewittchen" at bounding box center [478, 258] width 194 height 28
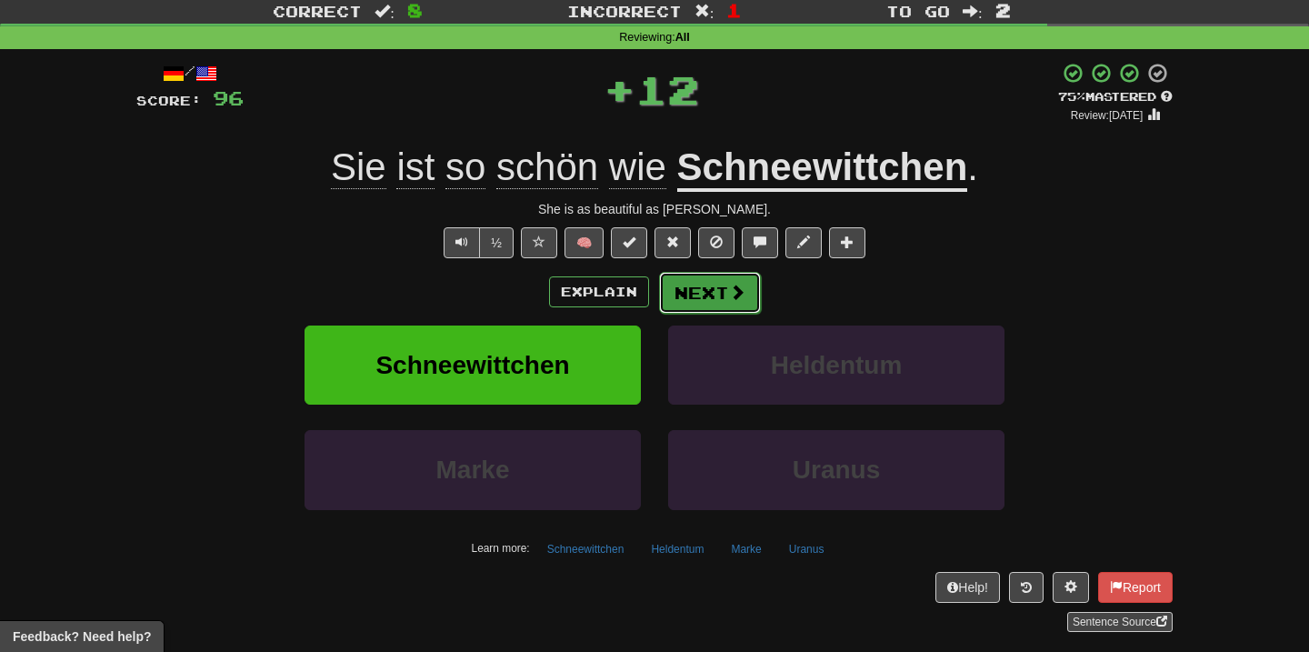
click at [744, 284] on button "Next" at bounding box center [710, 293] width 102 height 42
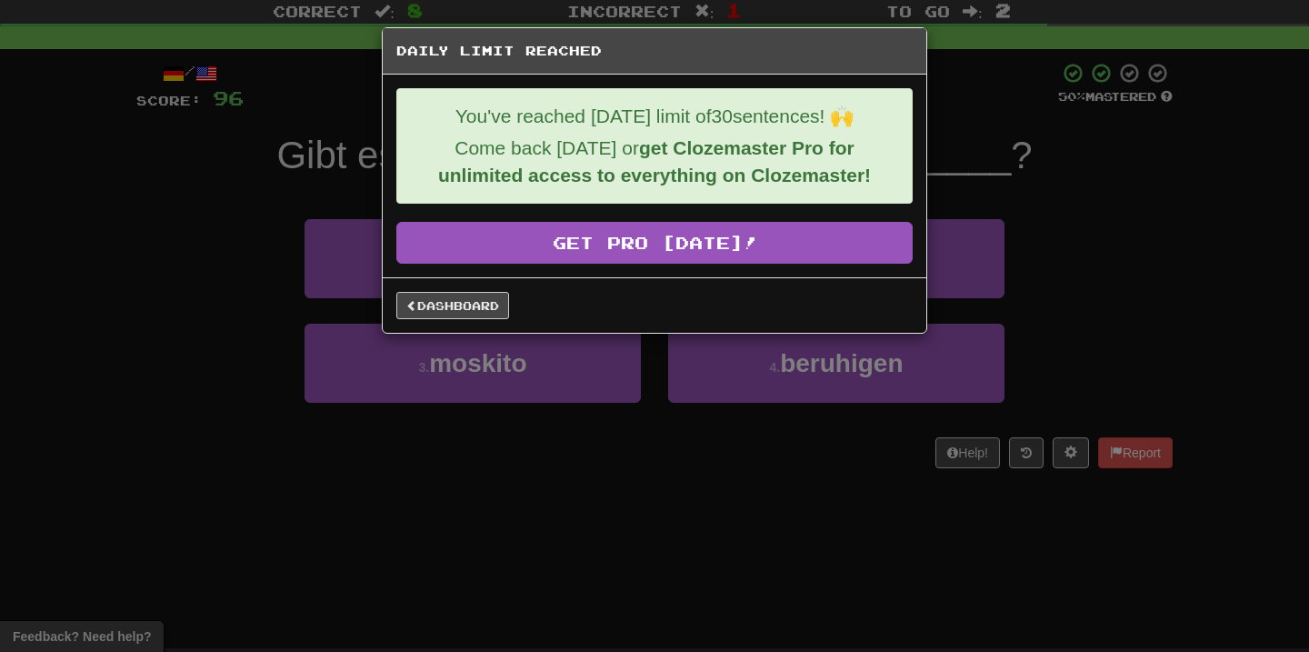
click at [497, 290] on div "Dashboard" at bounding box center [655, 304] width 544 height 55
click at [473, 299] on link "Dashboard" at bounding box center [452, 305] width 113 height 27
